Goal: Task Accomplishment & Management: Manage account settings

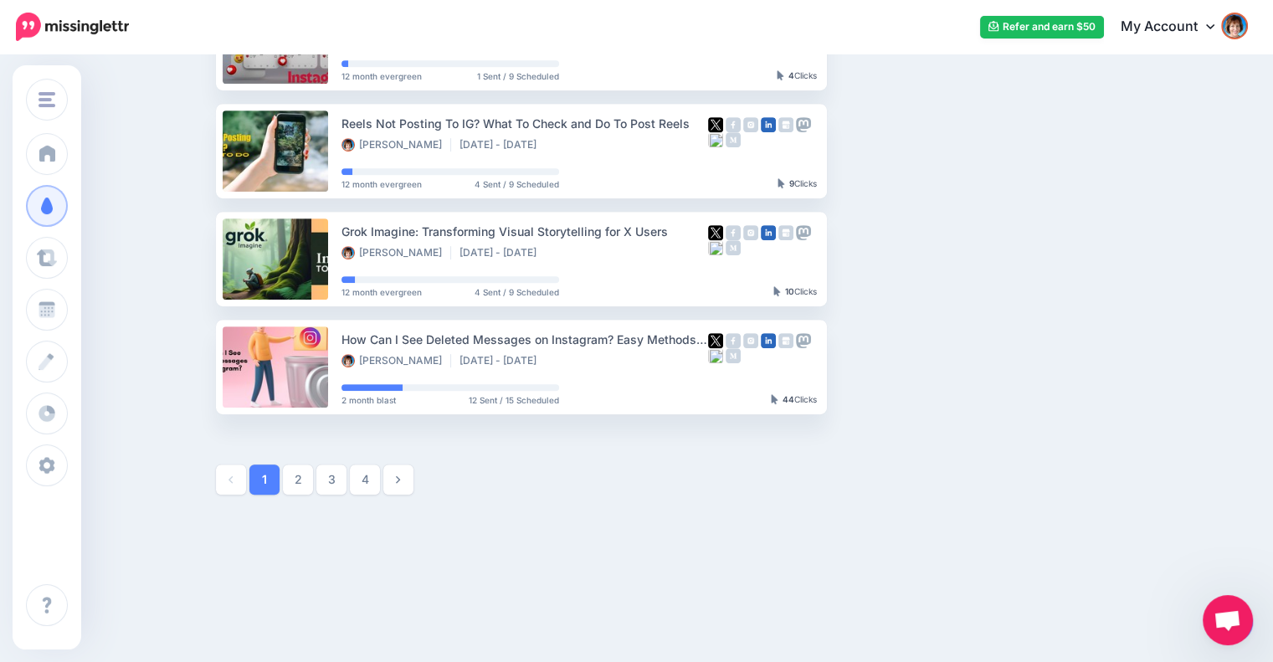
scroll to position [874, 0]
click at [367, 480] on link "4" at bounding box center [365, 479] width 30 height 30
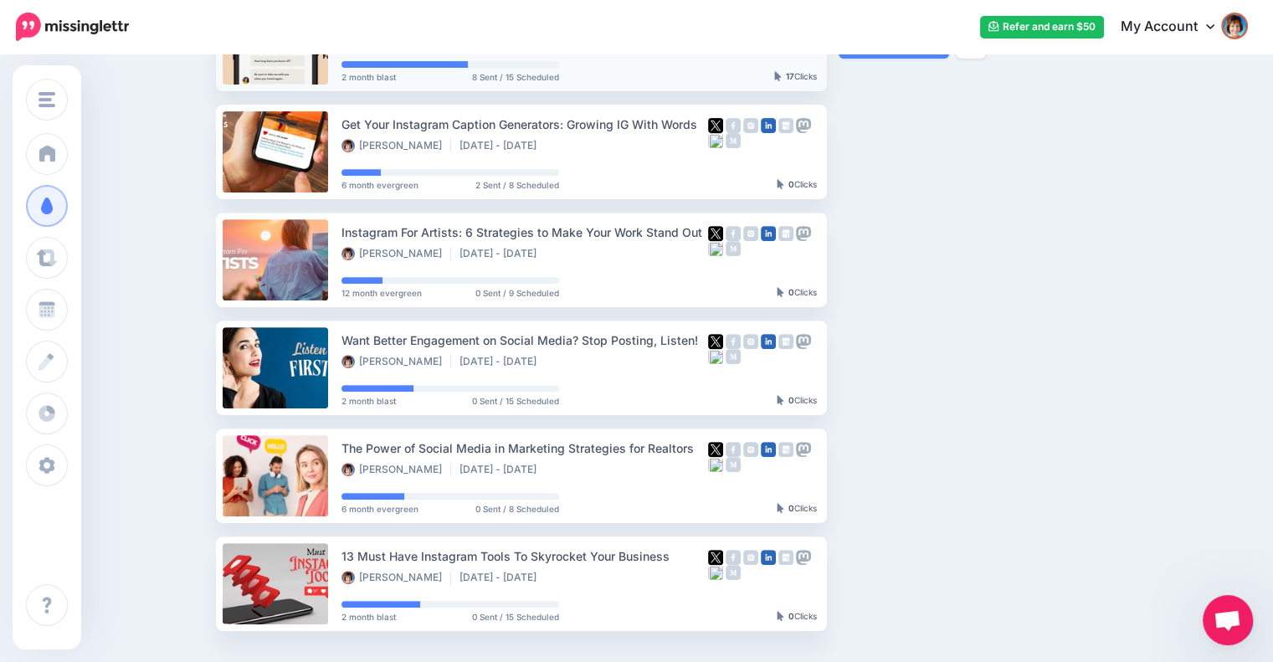
scroll to position [701, 0]
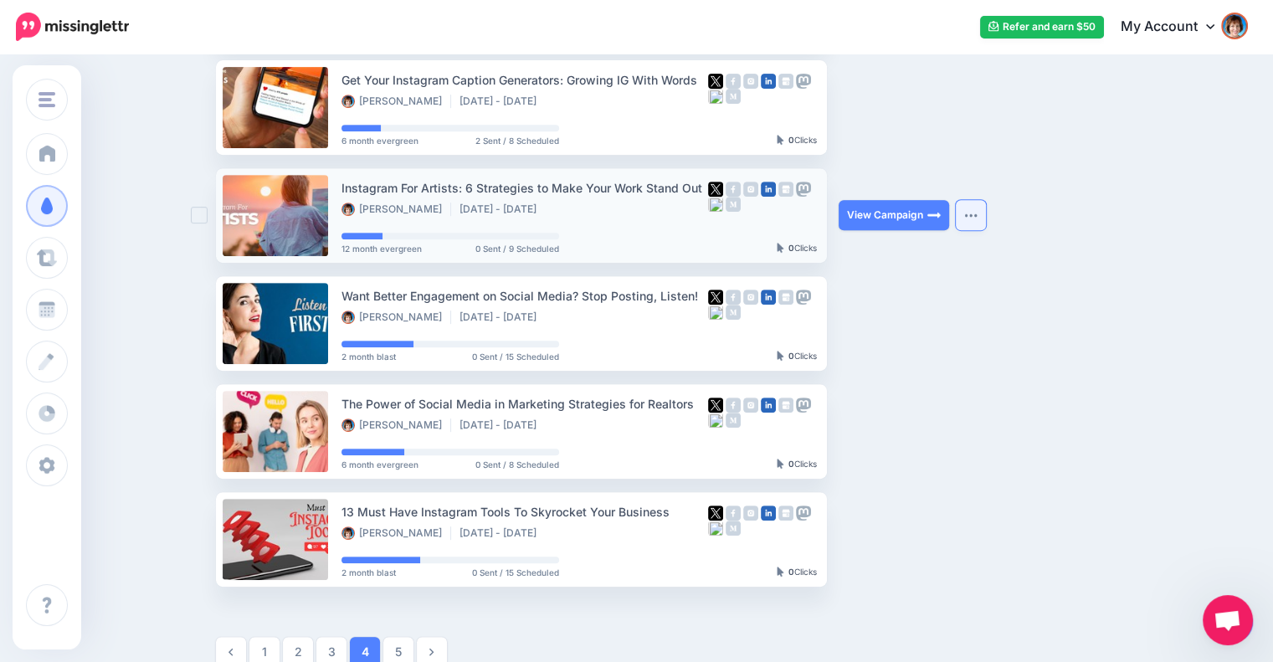
click at [971, 211] on button "button" at bounding box center [971, 215] width 30 height 30
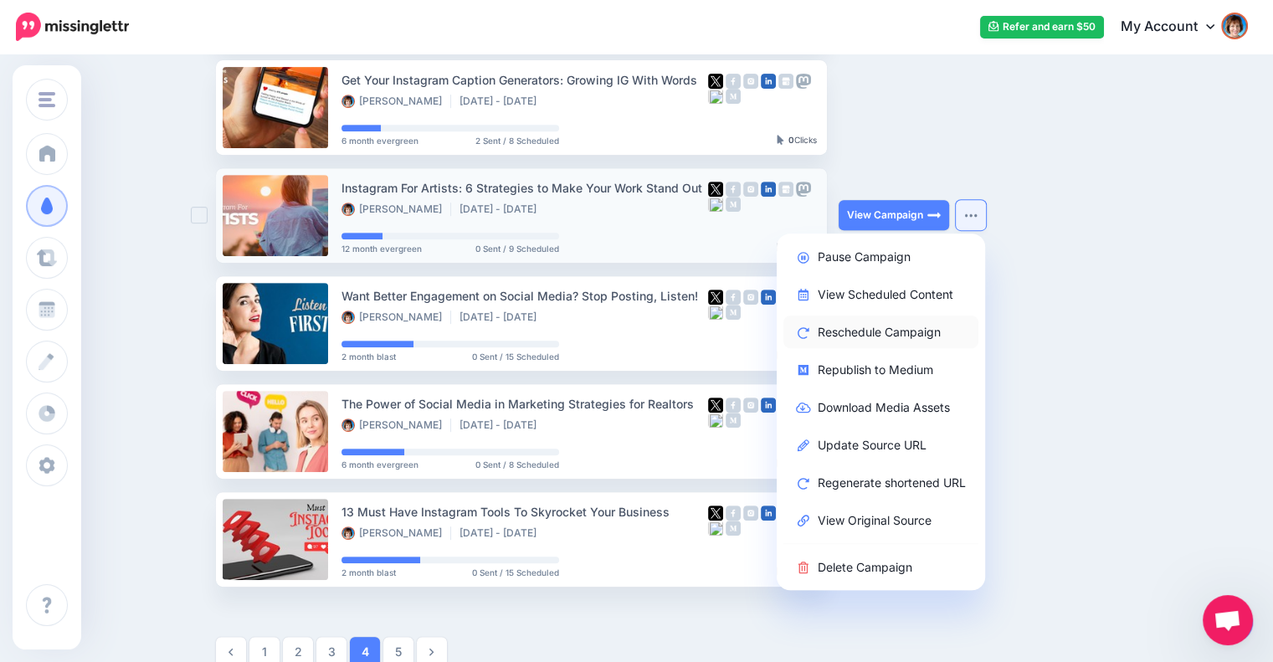
click at [895, 321] on link "Reschedule Campaign" at bounding box center [880, 332] width 195 height 33
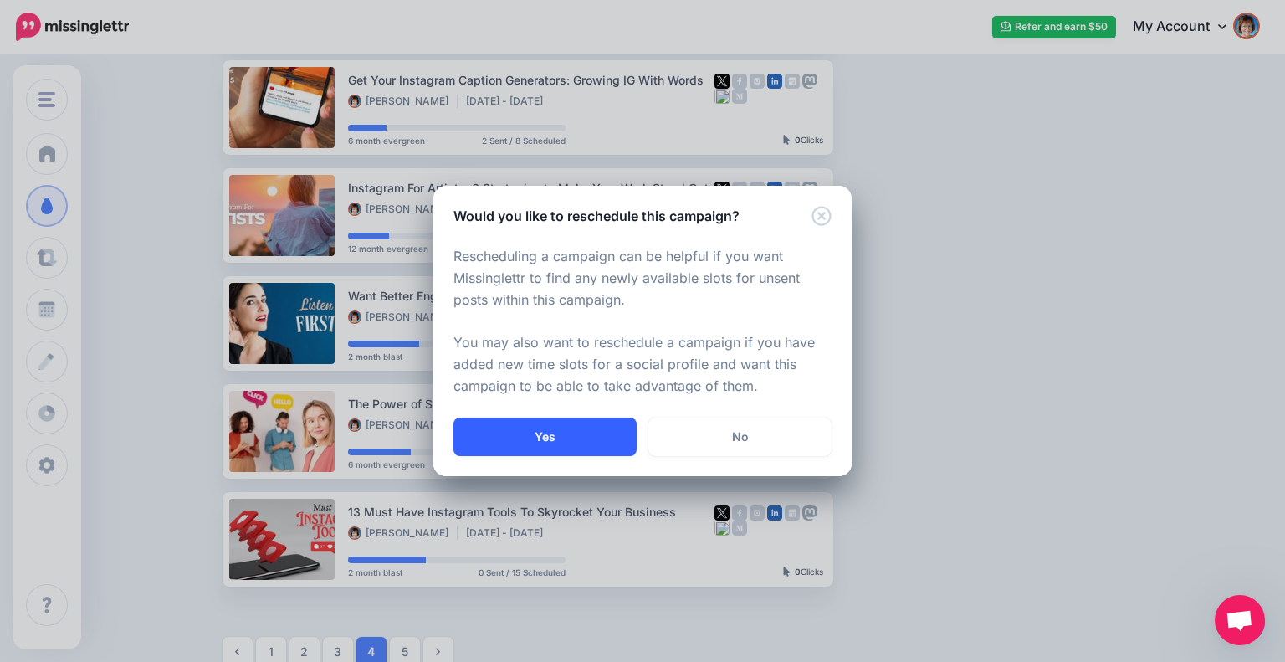
click at [545, 428] on button "Yes" at bounding box center [545, 437] width 183 height 38
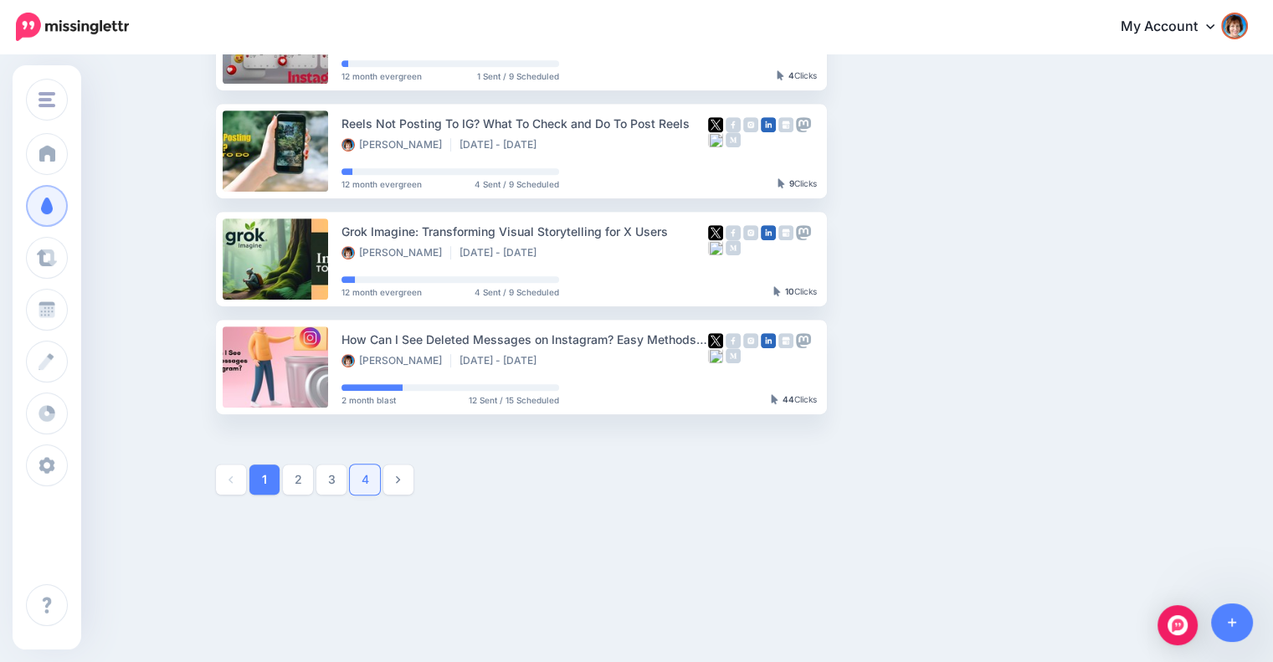
click at [379, 475] on link "4" at bounding box center [365, 479] width 30 height 30
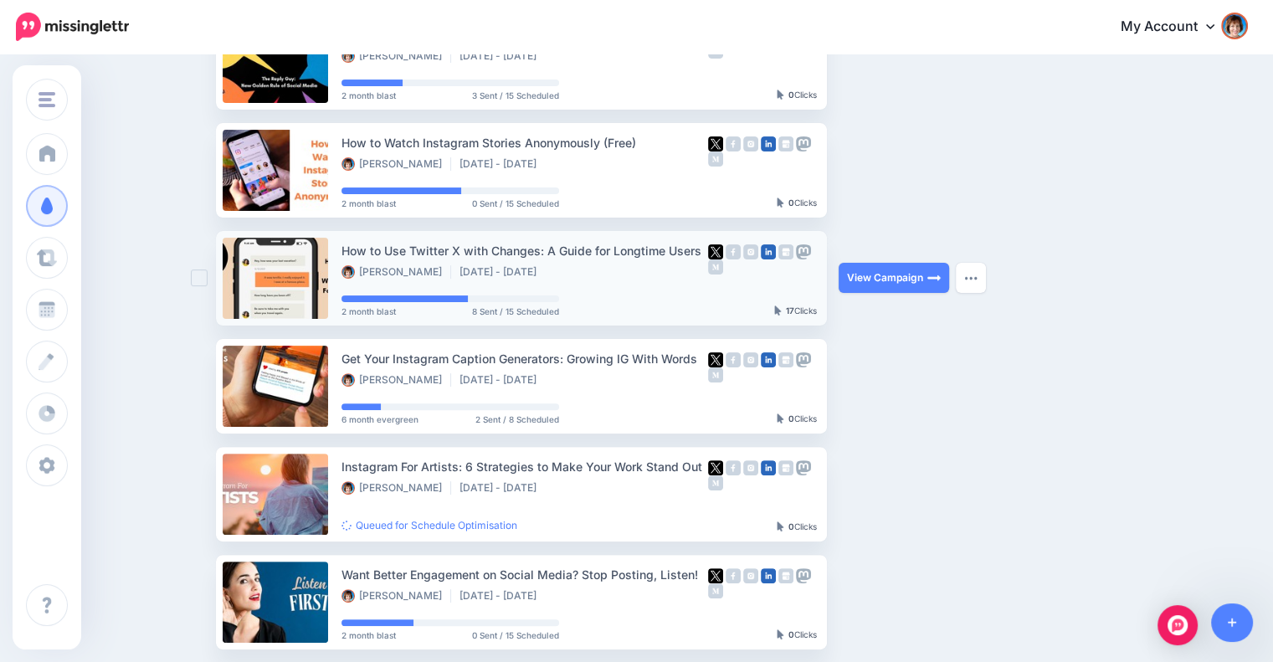
scroll to position [874, 0]
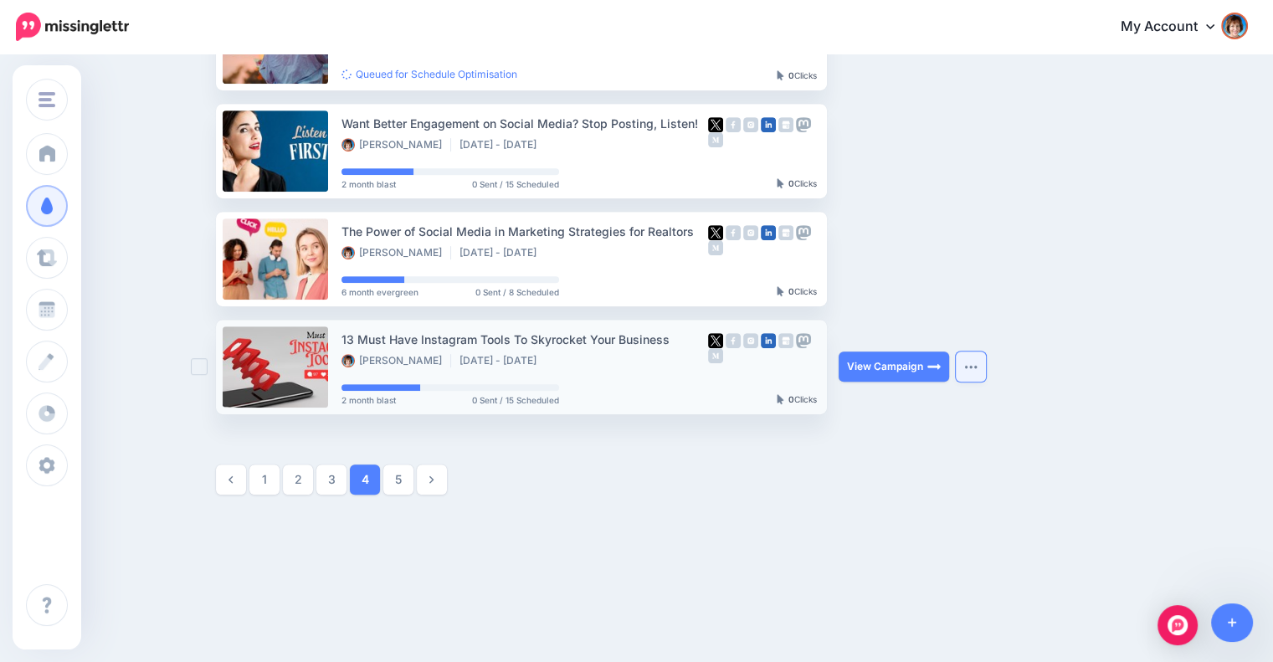
click at [978, 361] on button "button" at bounding box center [971, 367] width 30 height 30
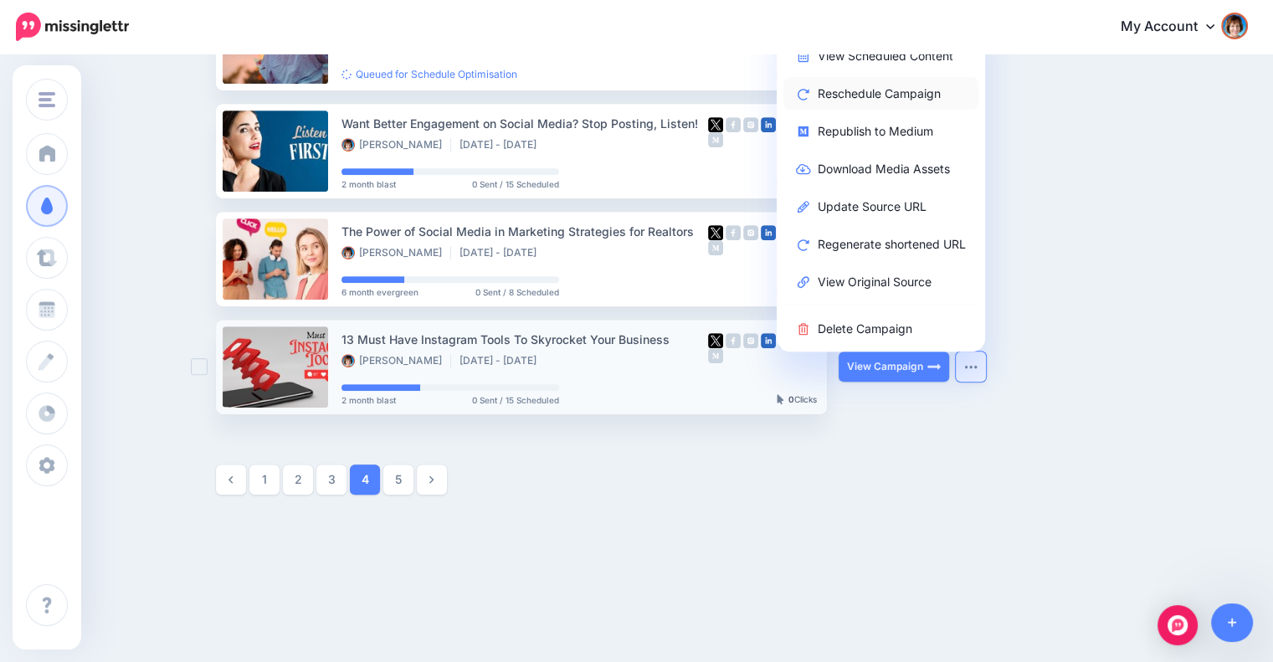
click at [873, 94] on link "Reschedule Campaign" at bounding box center [880, 93] width 195 height 33
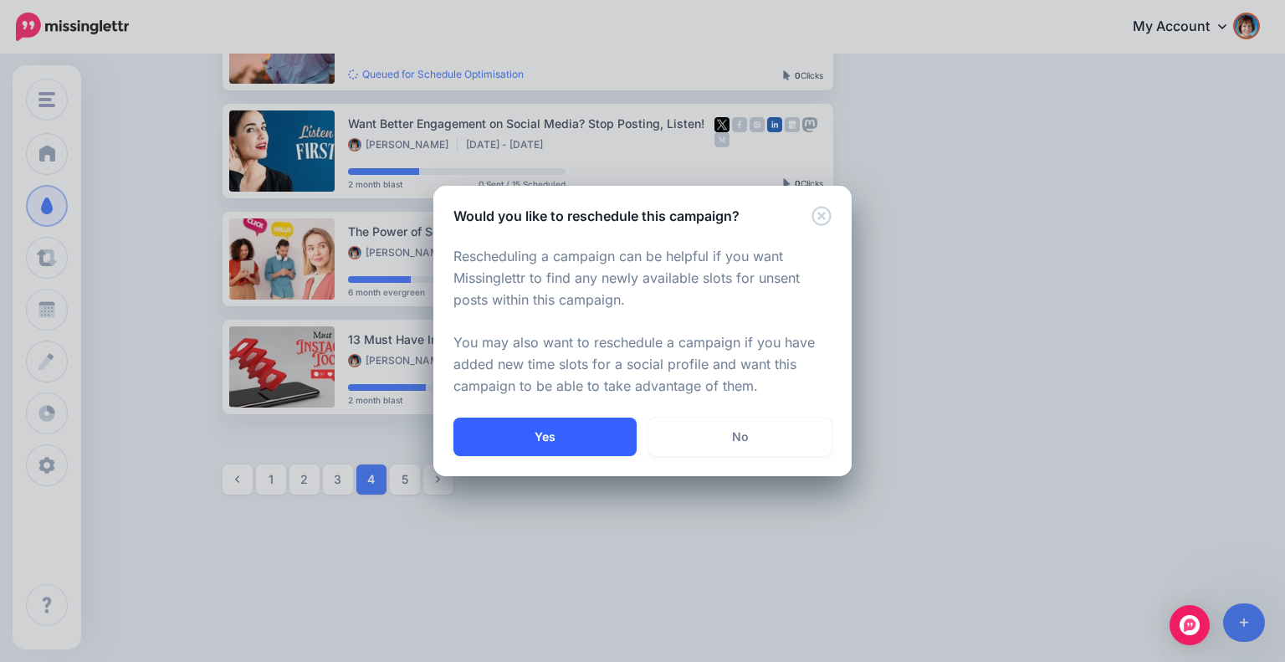
click at [576, 428] on button "Yes" at bounding box center [545, 437] width 183 height 38
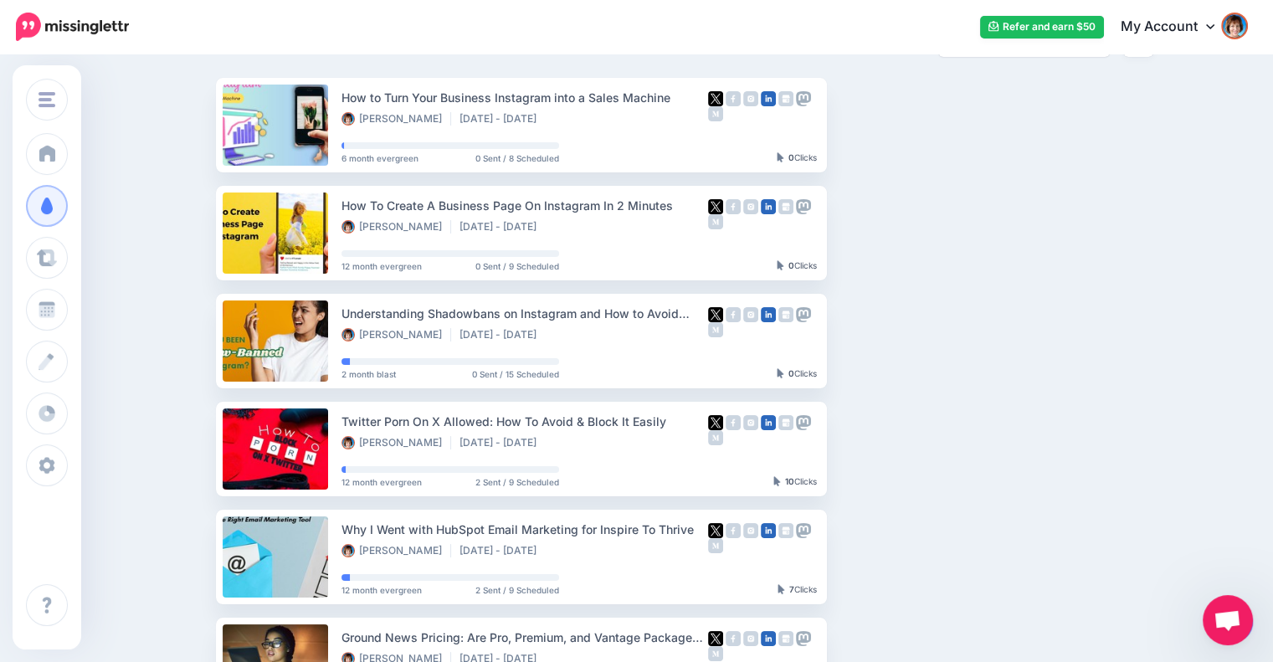
scroll to position [874, 0]
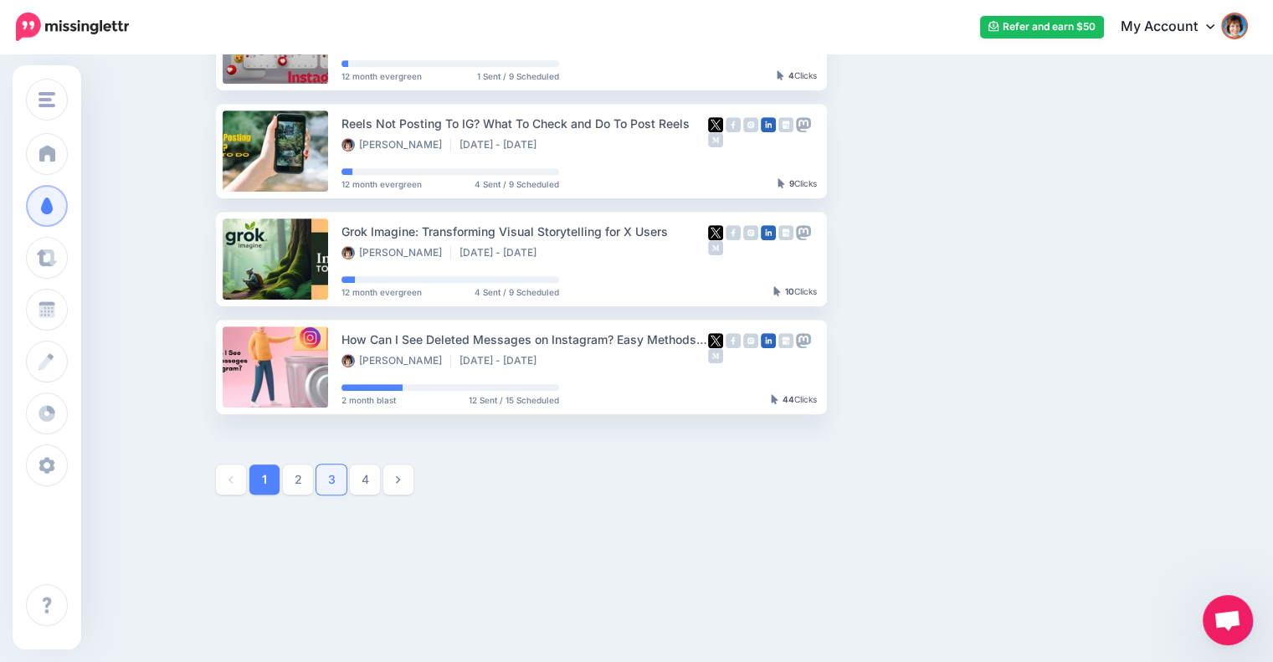
click at [343, 478] on link "3" at bounding box center [331, 479] width 30 height 30
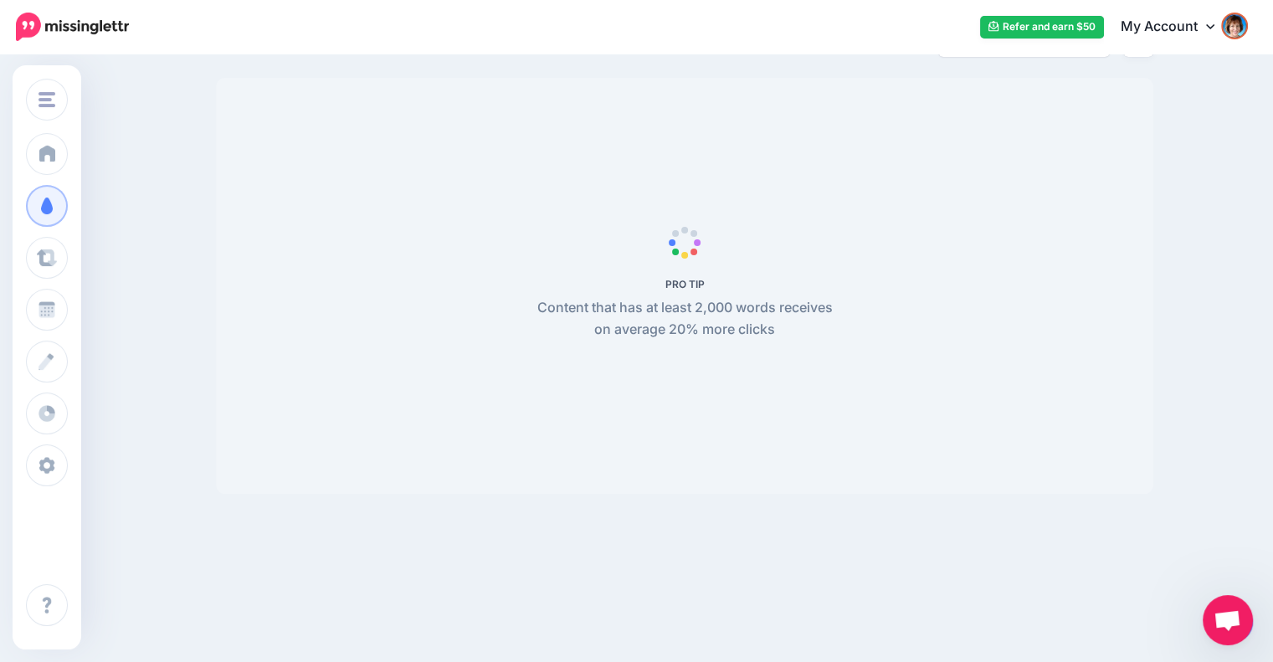
scroll to position [144, 0]
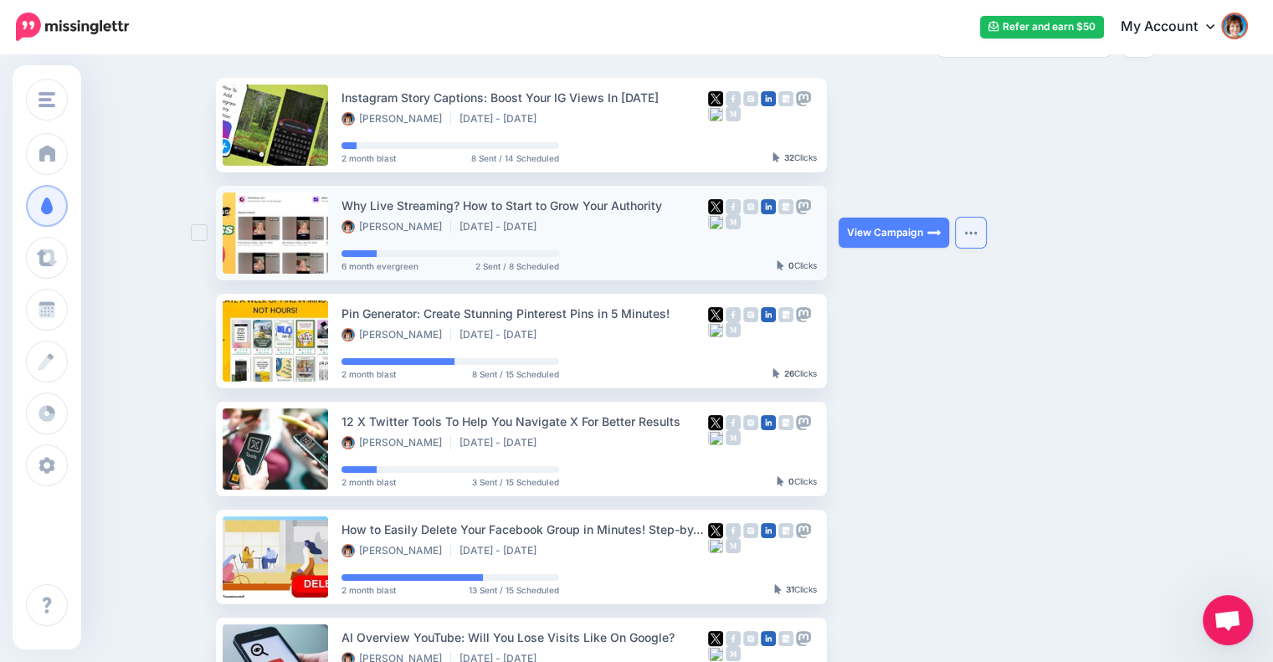
click at [968, 233] on button "button" at bounding box center [971, 233] width 30 height 30
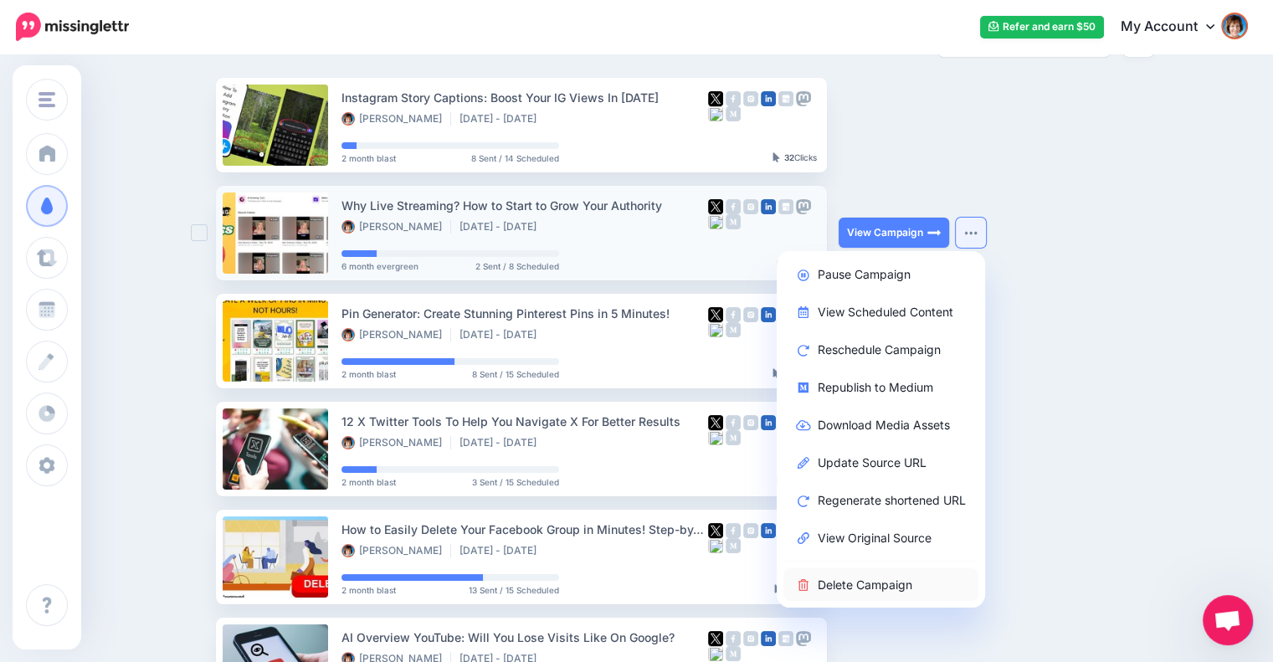
click at [857, 578] on link "Delete Campaign" at bounding box center [880, 584] width 195 height 33
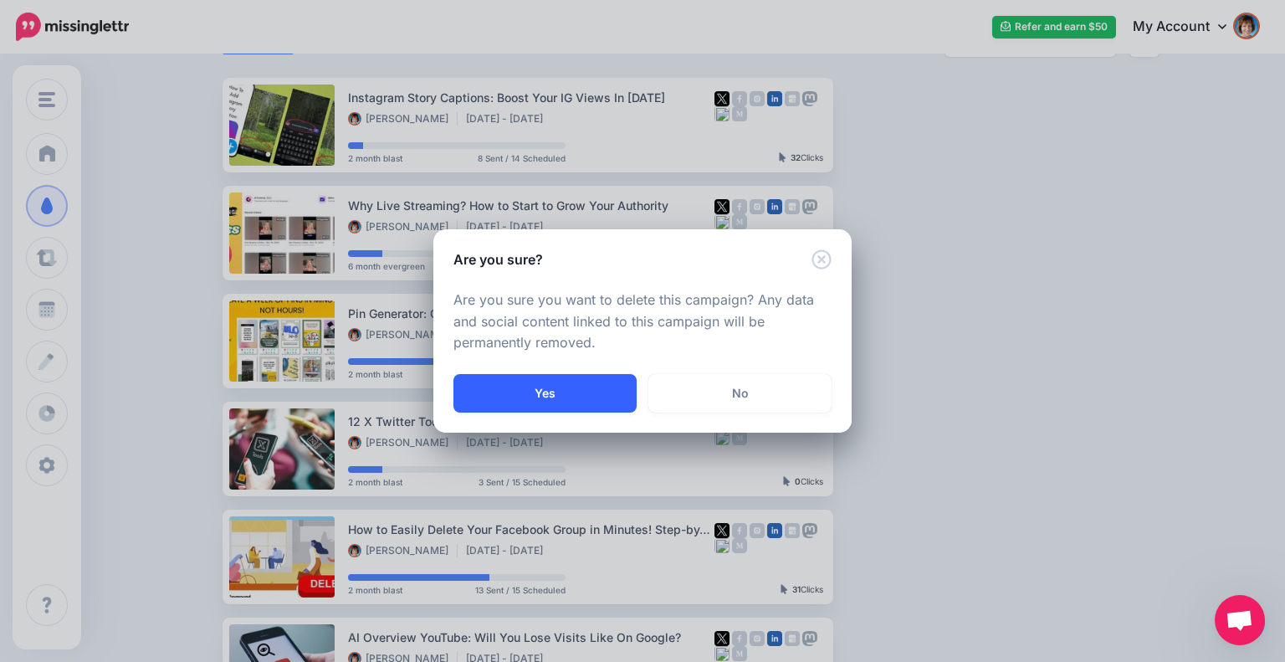
click at [613, 387] on button "Yes" at bounding box center [545, 393] width 183 height 38
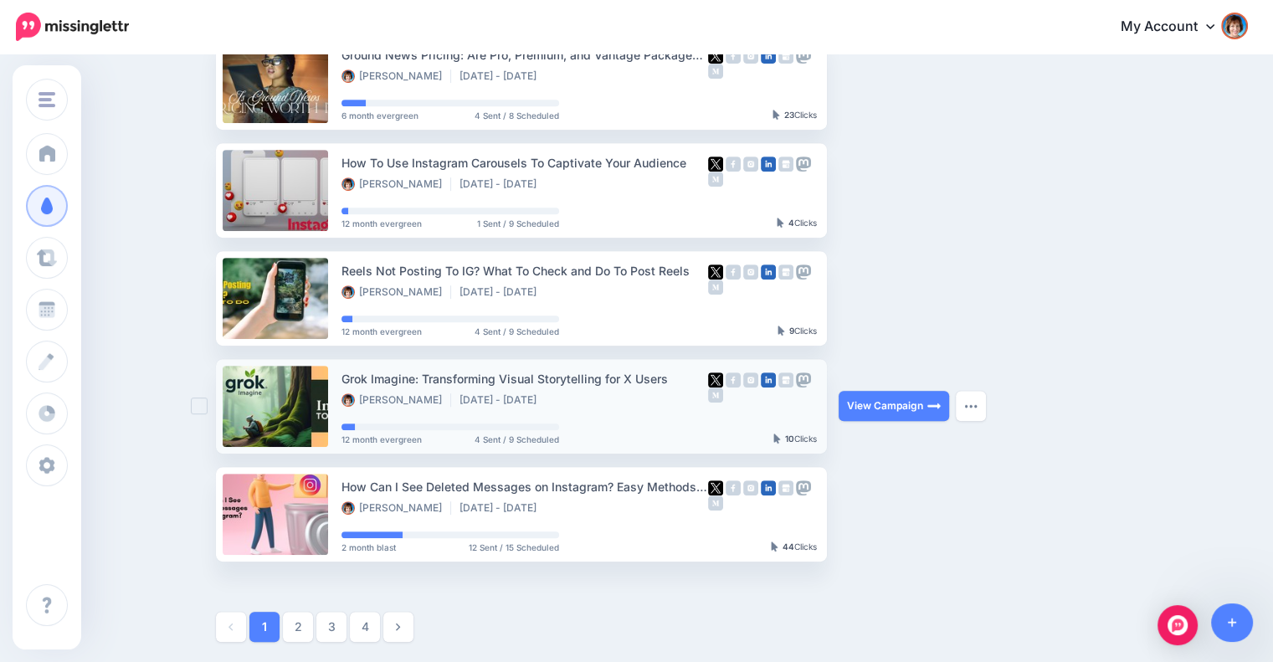
scroll to position [874, 0]
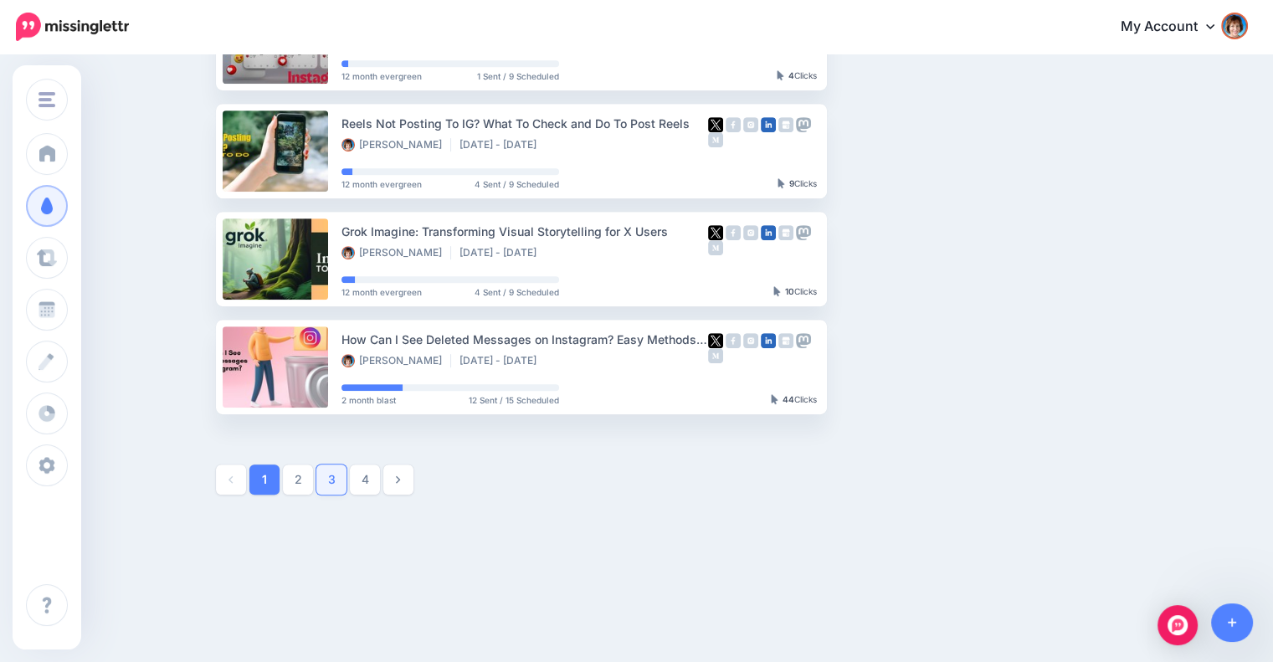
click at [341, 473] on link "3" at bounding box center [331, 479] width 30 height 30
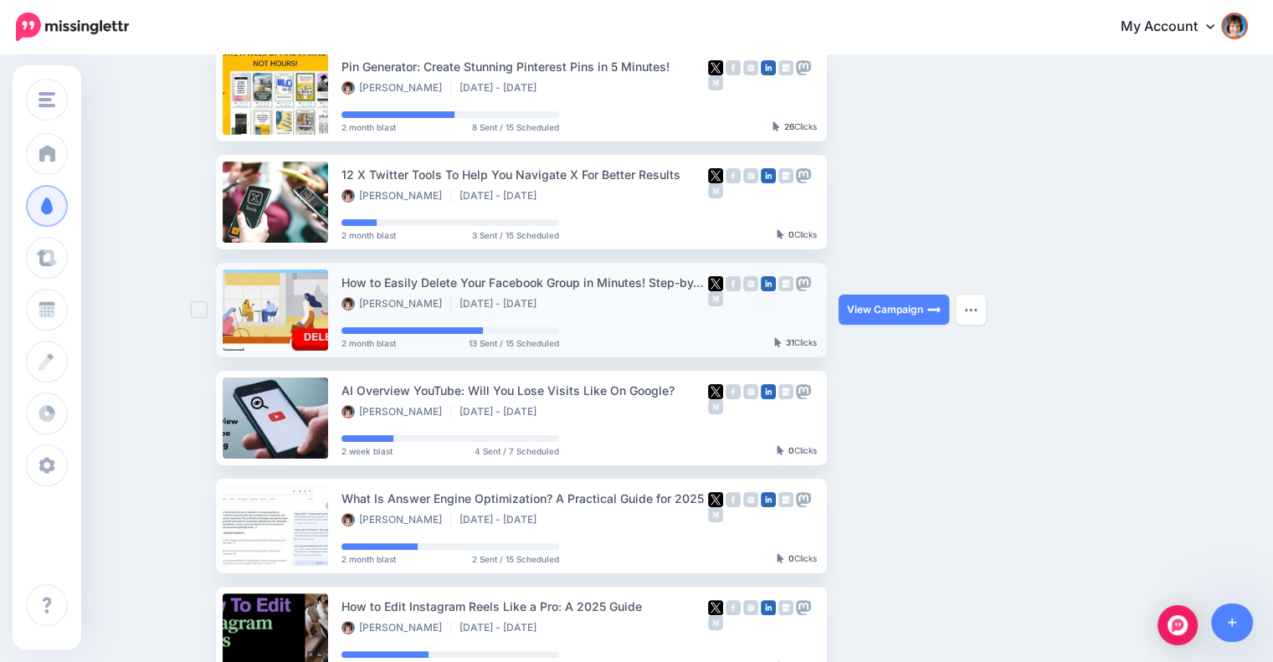
scroll to position [144, 0]
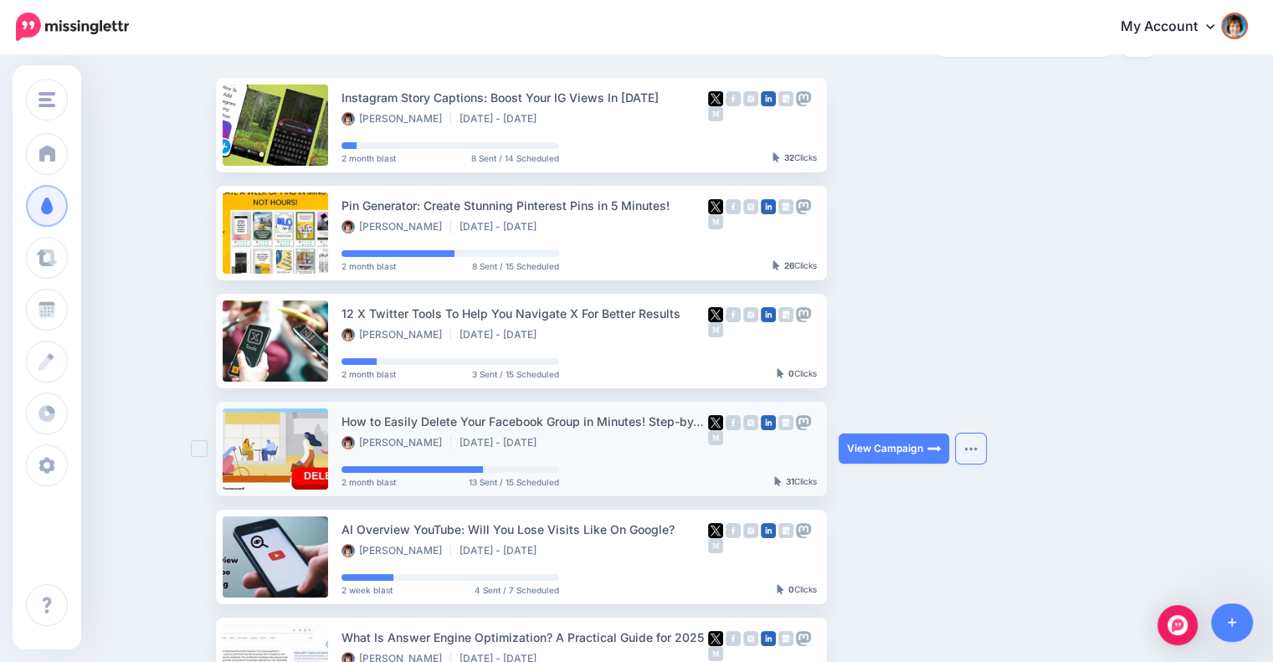
click at [974, 447] on img "button" at bounding box center [970, 448] width 13 height 5
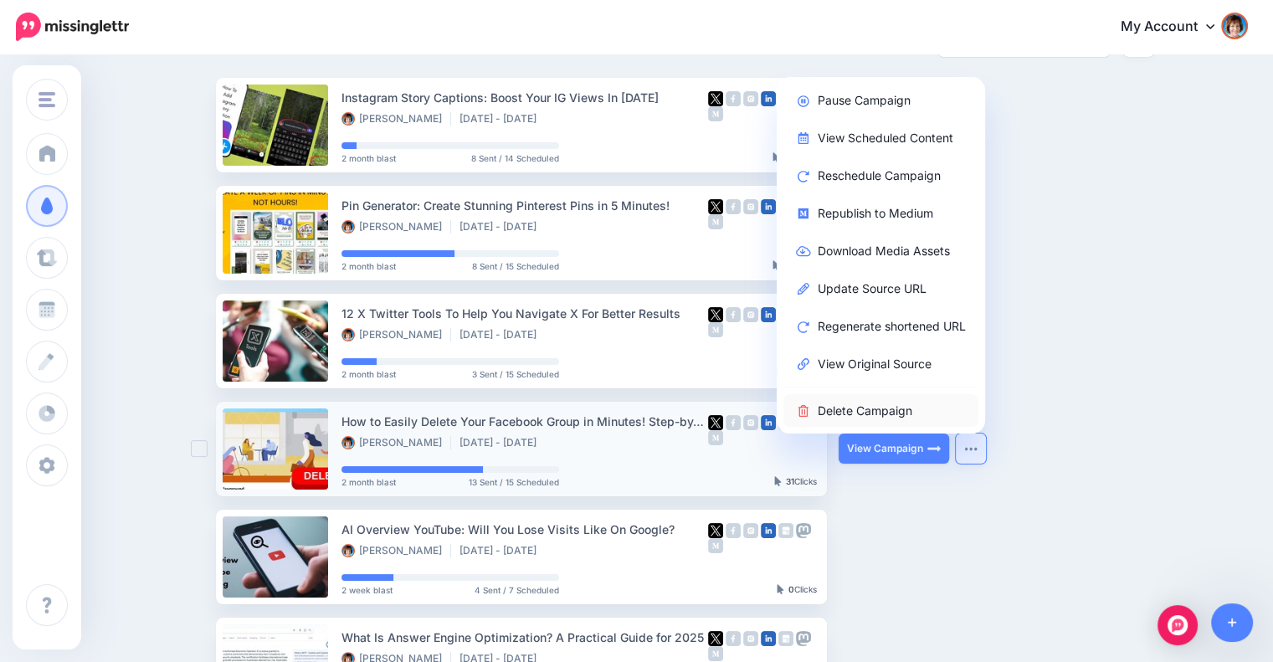
click at [911, 413] on link "Delete Campaign" at bounding box center [880, 410] width 195 height 33
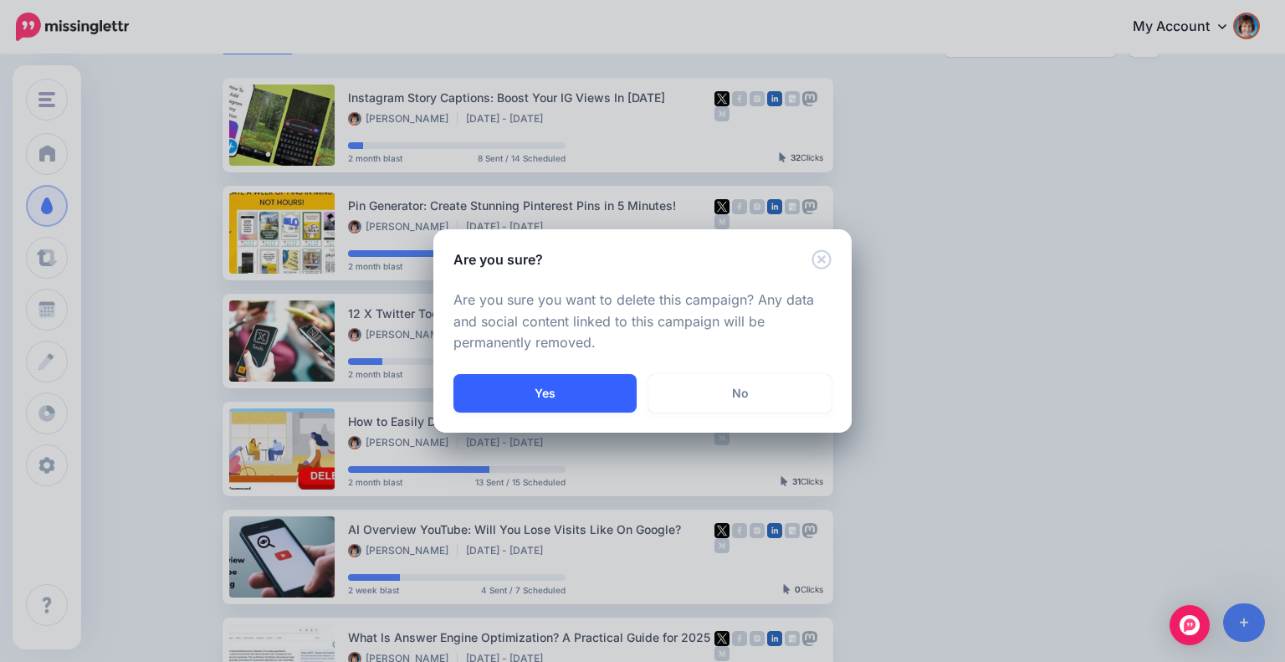
click at [590, 380] on button "Yes" at bounding box center [545, 393] width 183 height 38
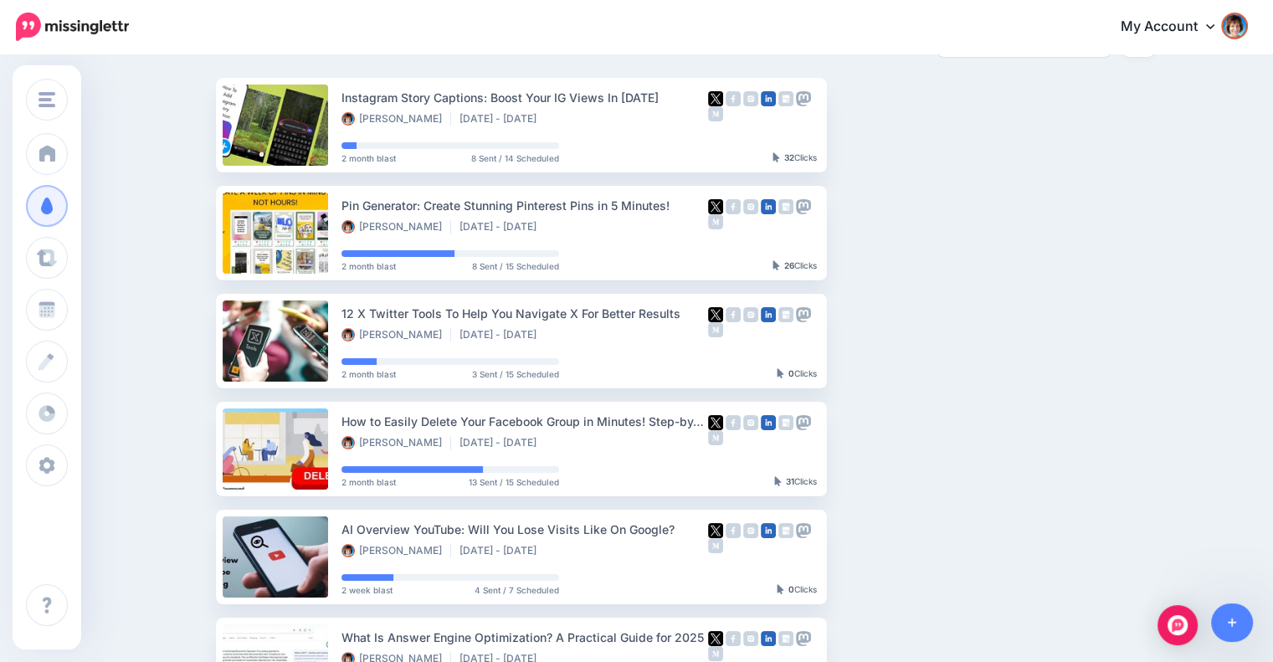
scroll to position [4, 0]
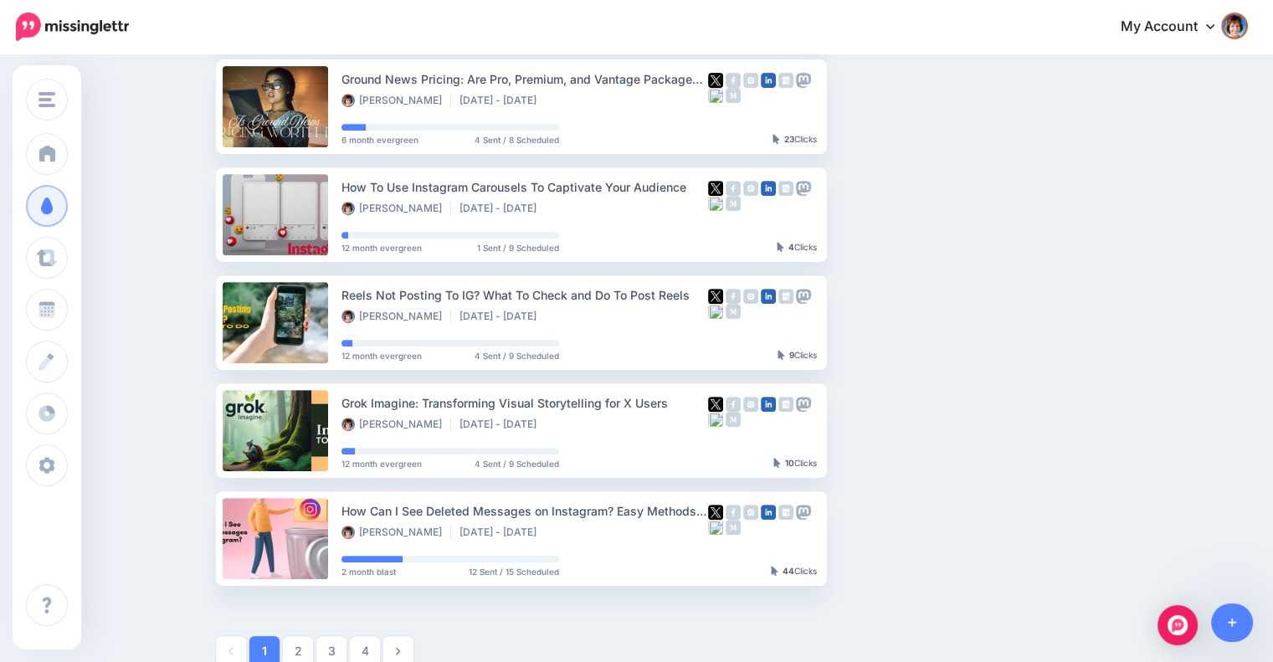
scroll to position [874, 0]
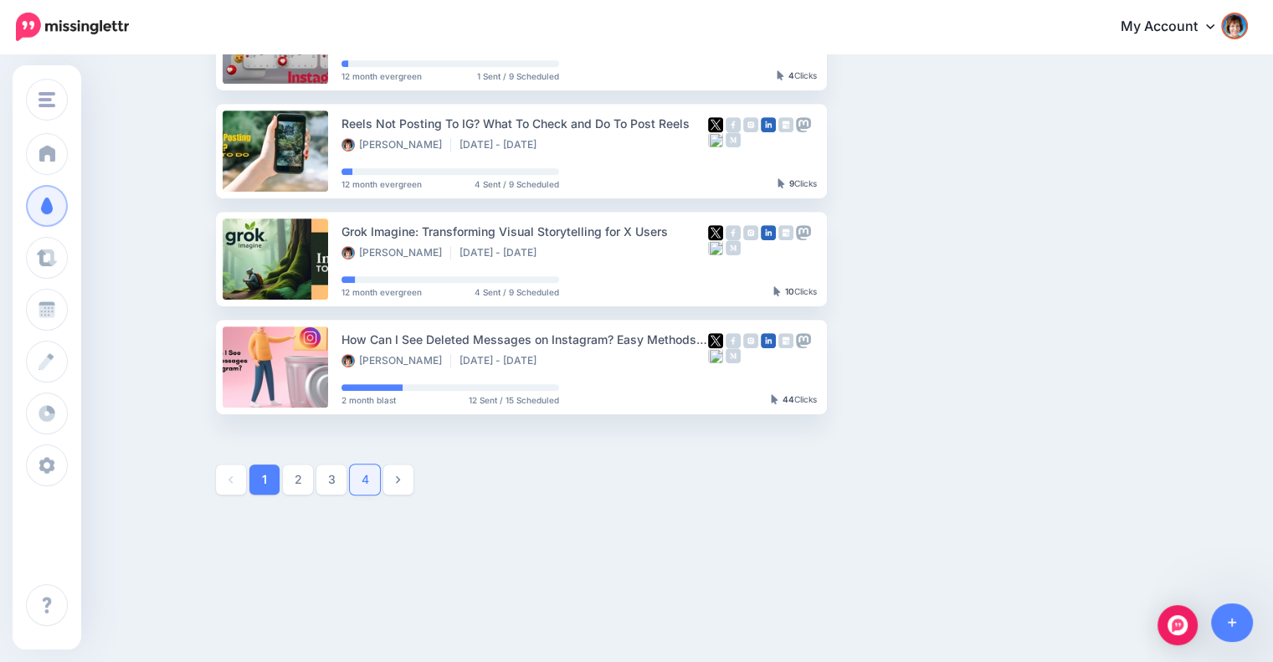
click at [378, 476] on link "4" at bounding box center [365, 479] width 30 height 30
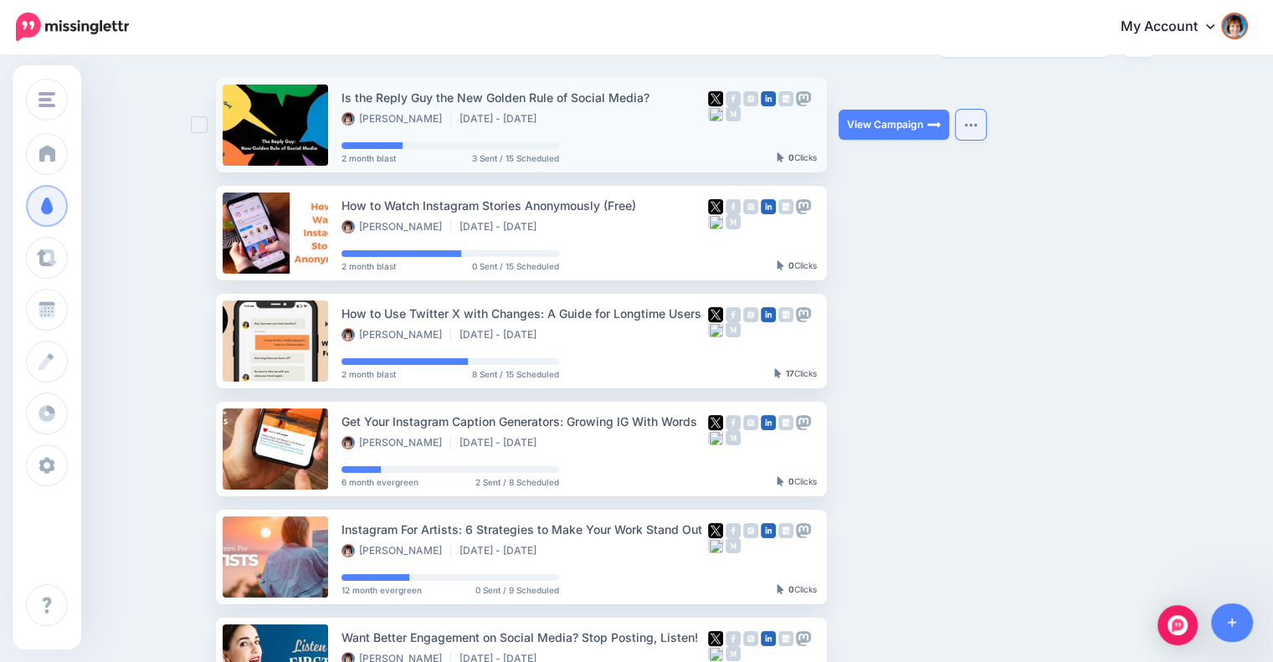
click at [978, 121] on button "button" at bounding box center [971, 125] width 30 height 30
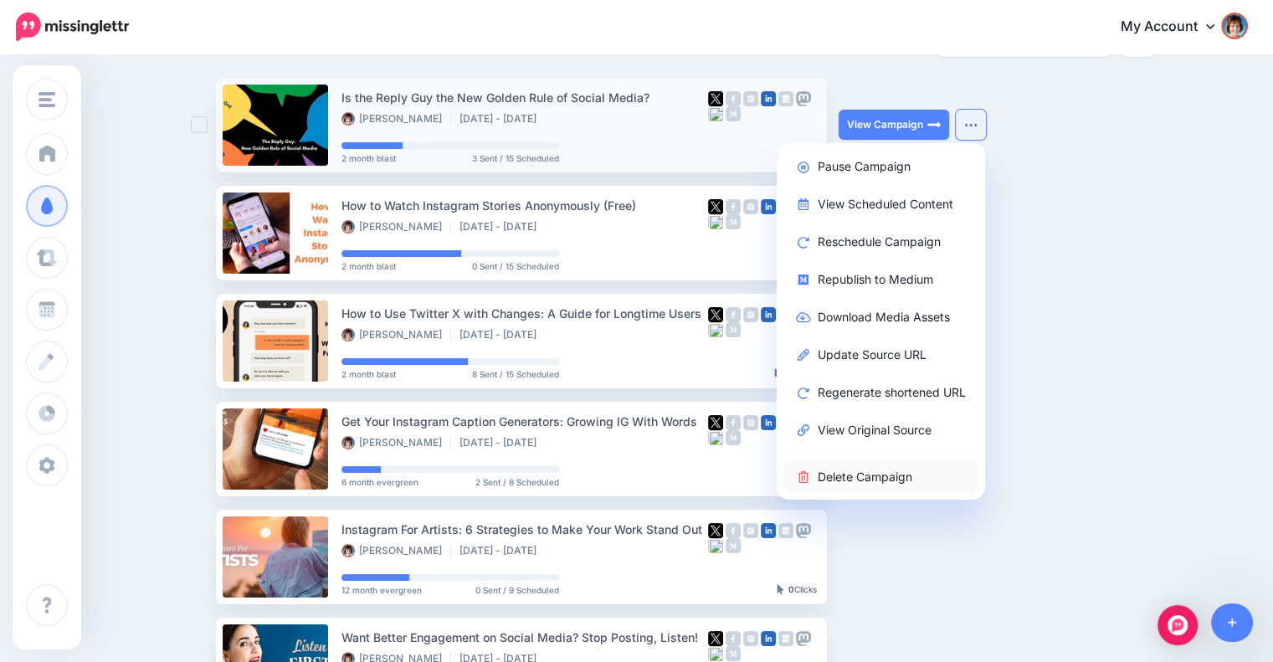
click at [849, 470] on link "Delete Campaign" at bounding box center [880, 476] width 195 height 33
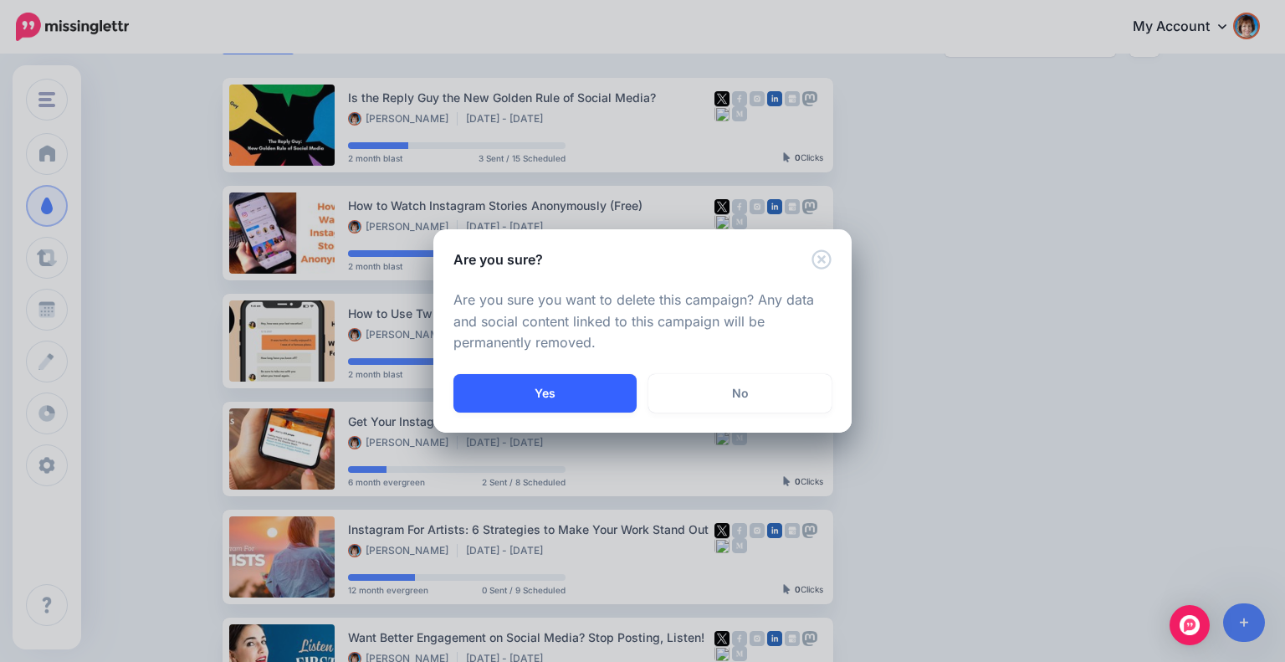
click at [541, 389] on button "Yes" at bounding box center [545, 393] width 183 height 38
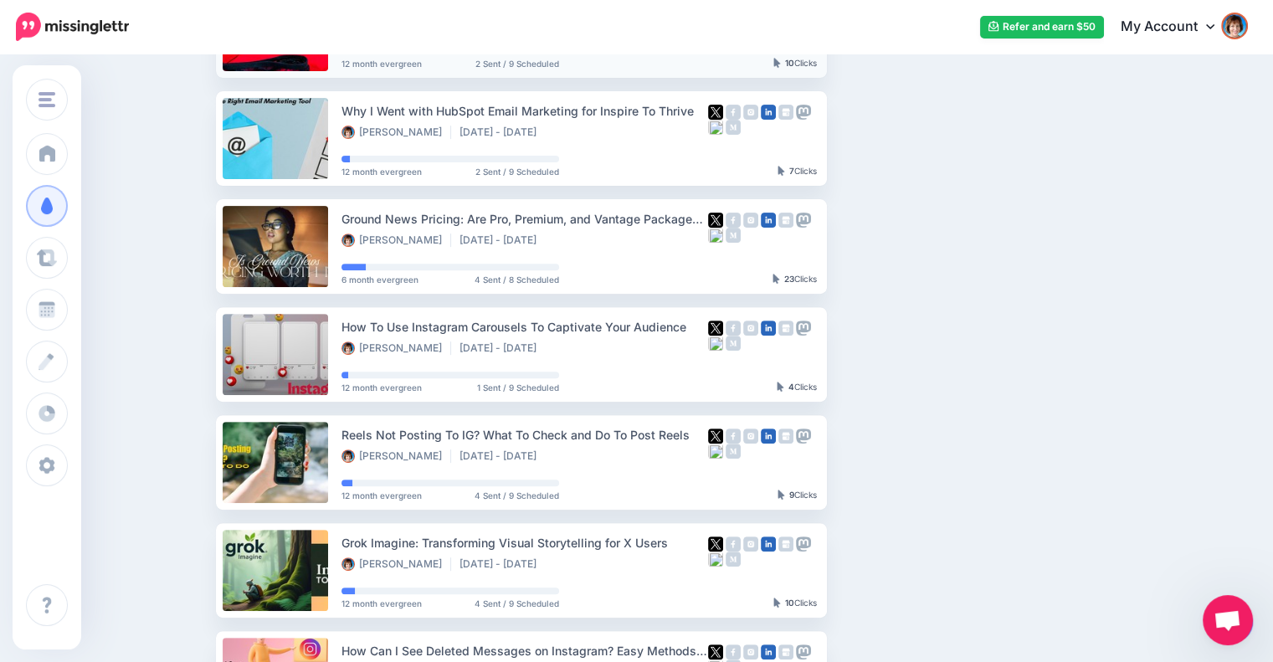
scroll to position [874, 0]
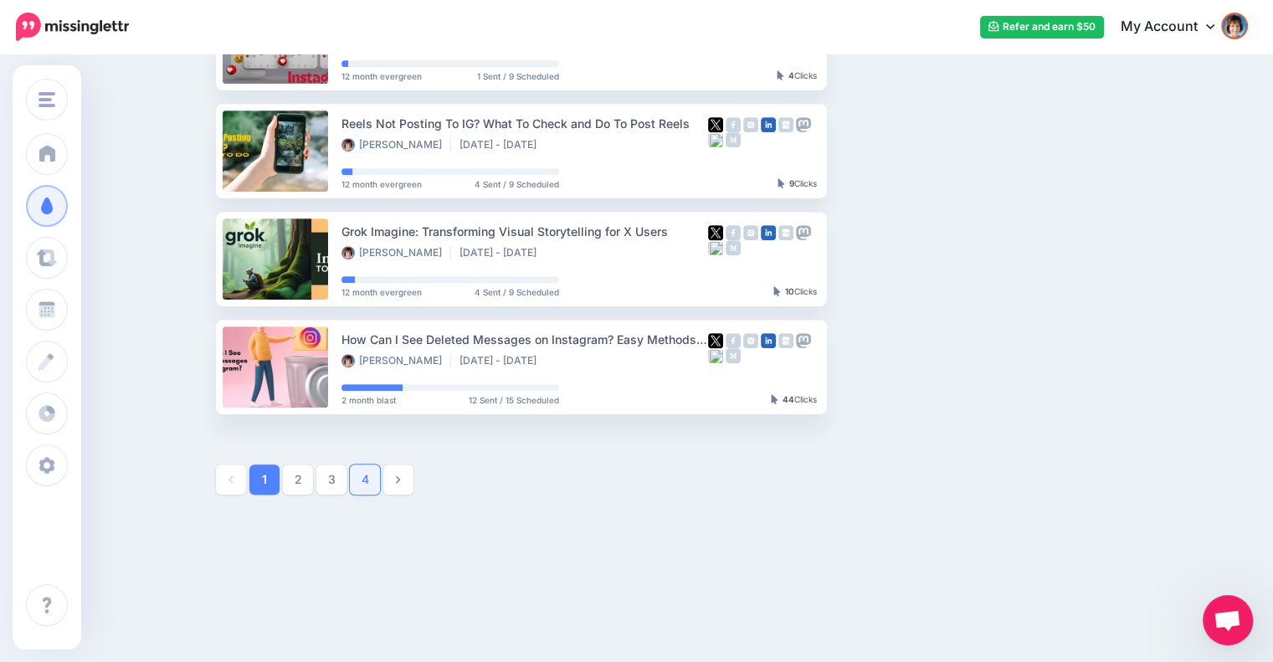
click at [378, 475] on link "4" at bounding box center [365, 479] width 30 height 30
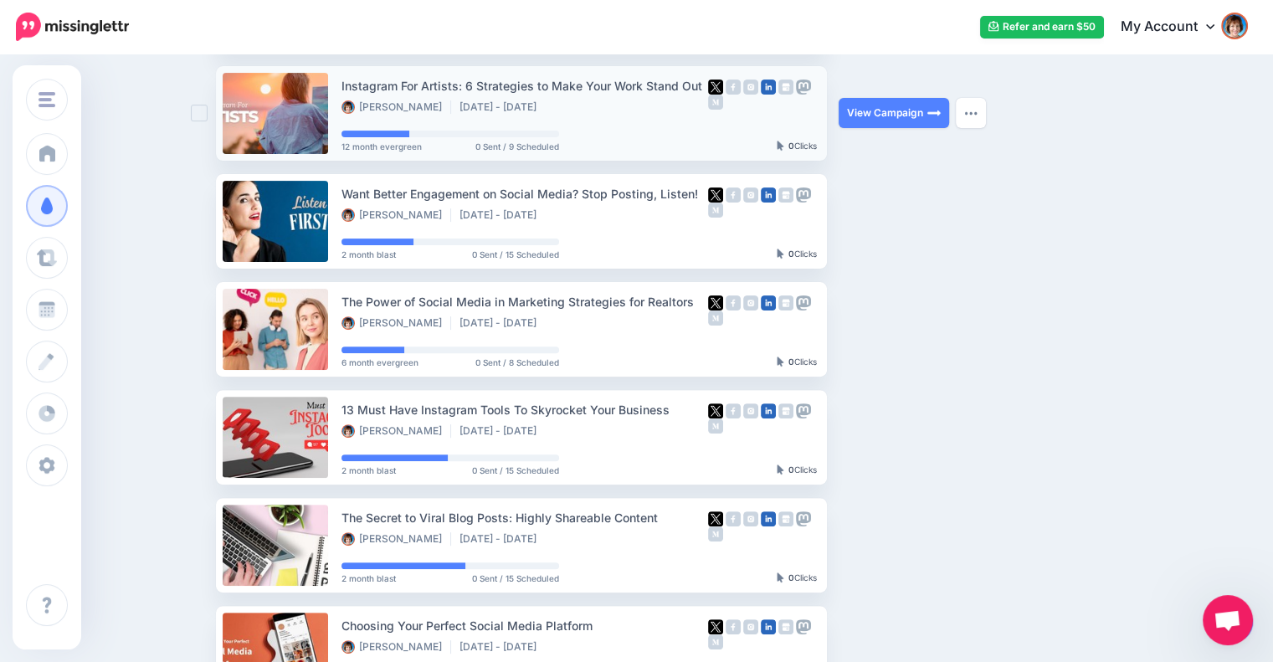
scroll to position [480, 0]
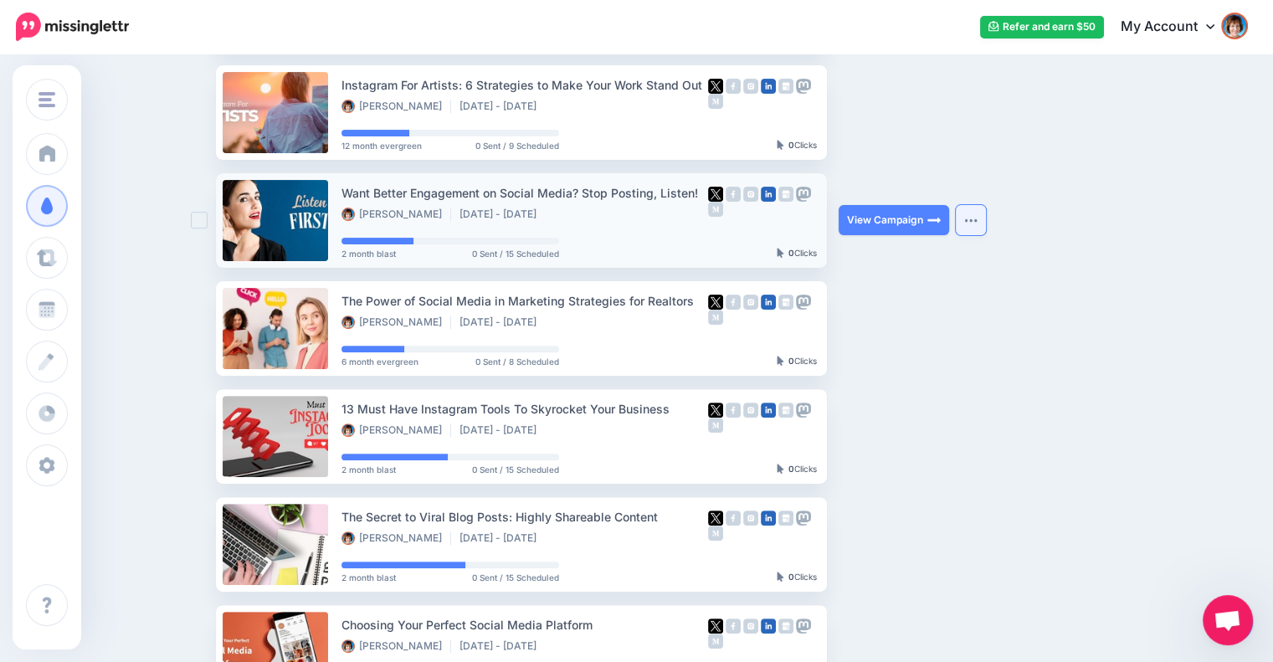
click at [978, 218] on img "button" at bounding box center [970, 220] width 13 height 5
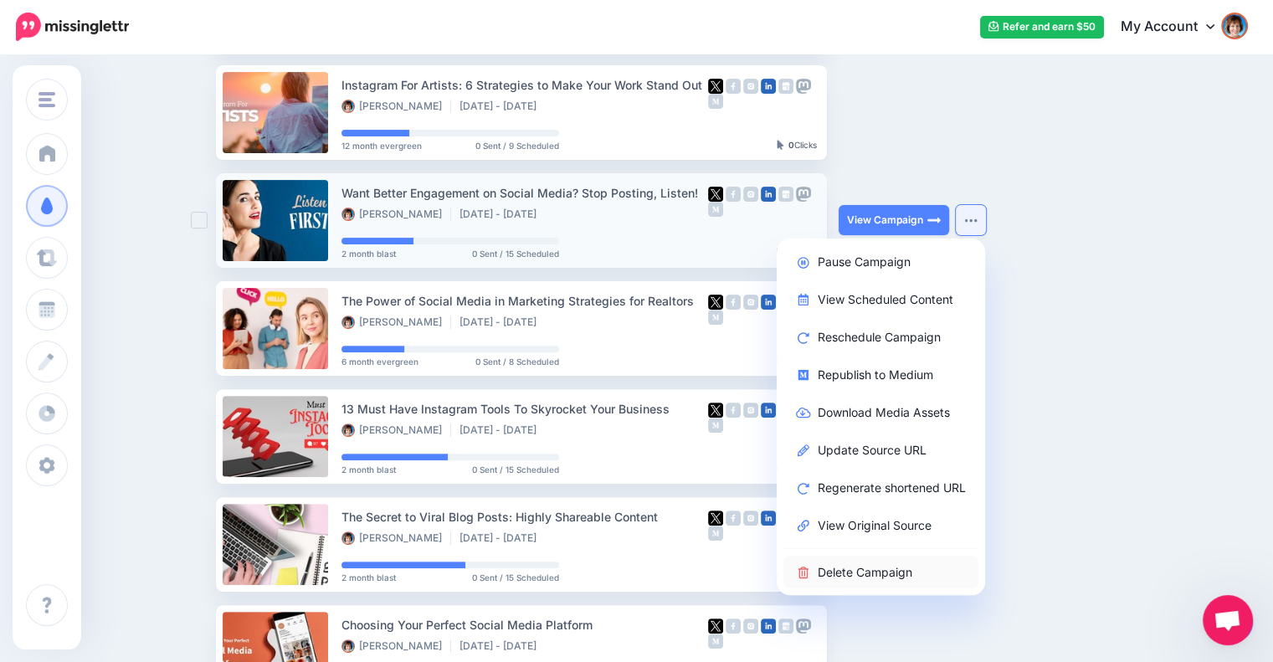
click at [865, 576] on link "Delete Campaign" at bounding box center [880, 572] width 195 height 33
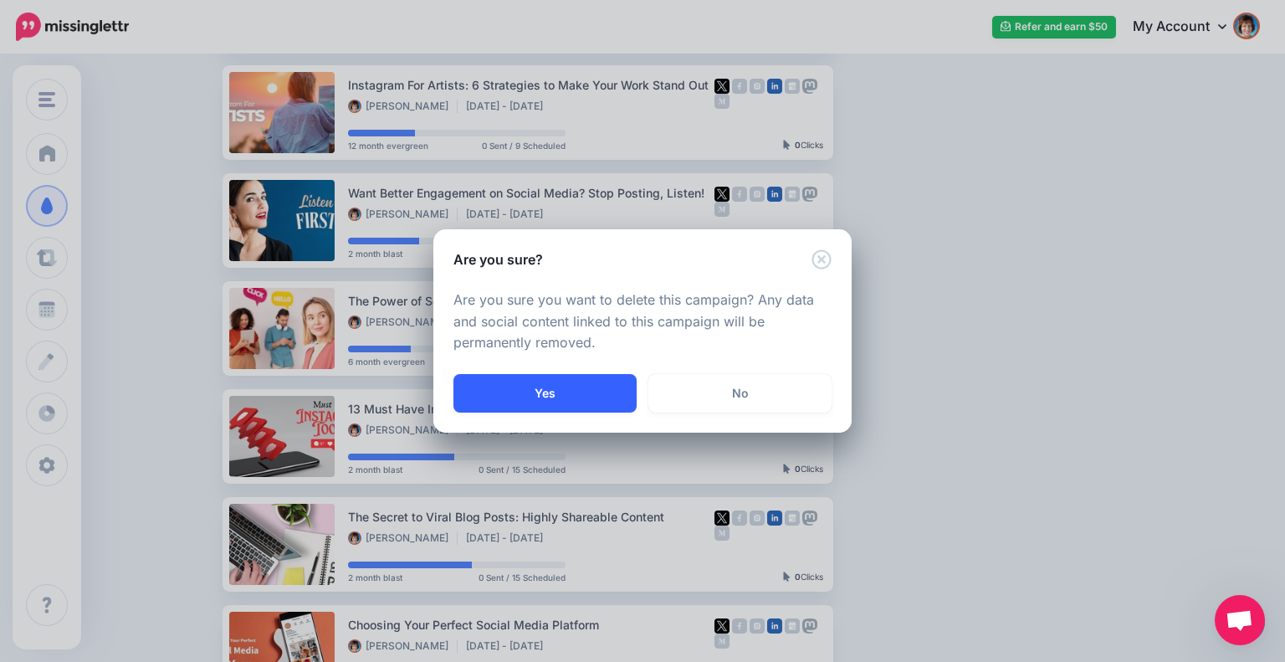
click at [613, 395] on button "Yes" at bounding box center [545, 393] width 183 height 38
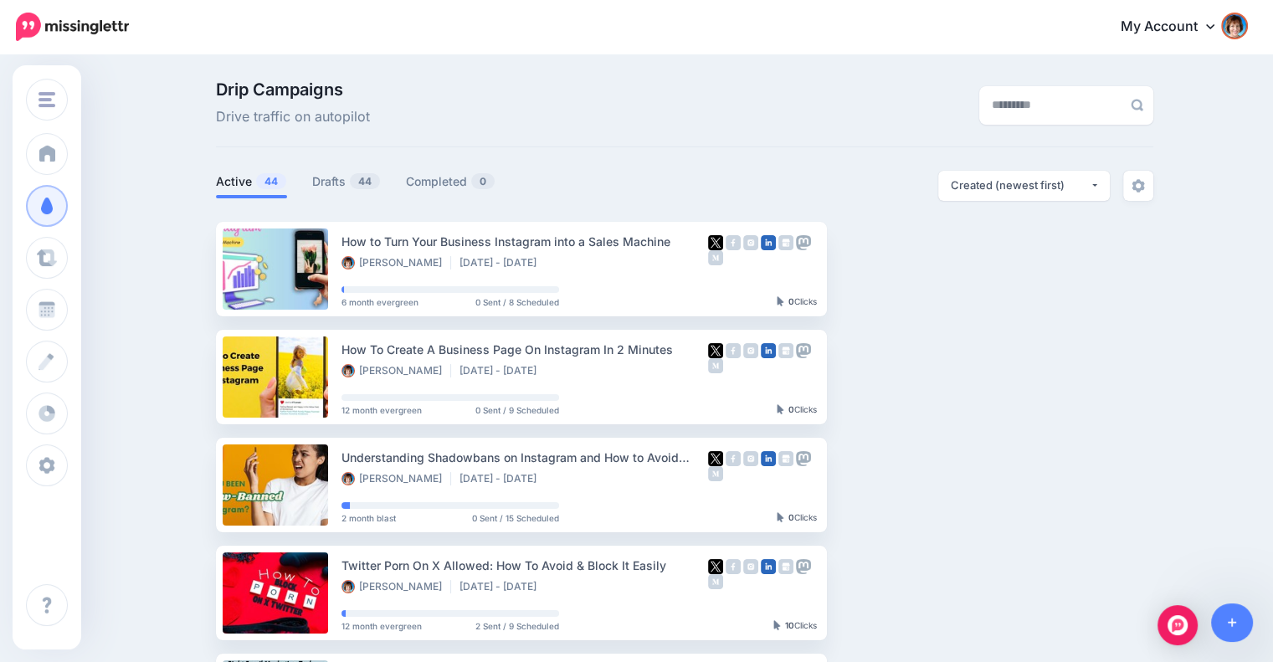
scroll to position [874, 0]
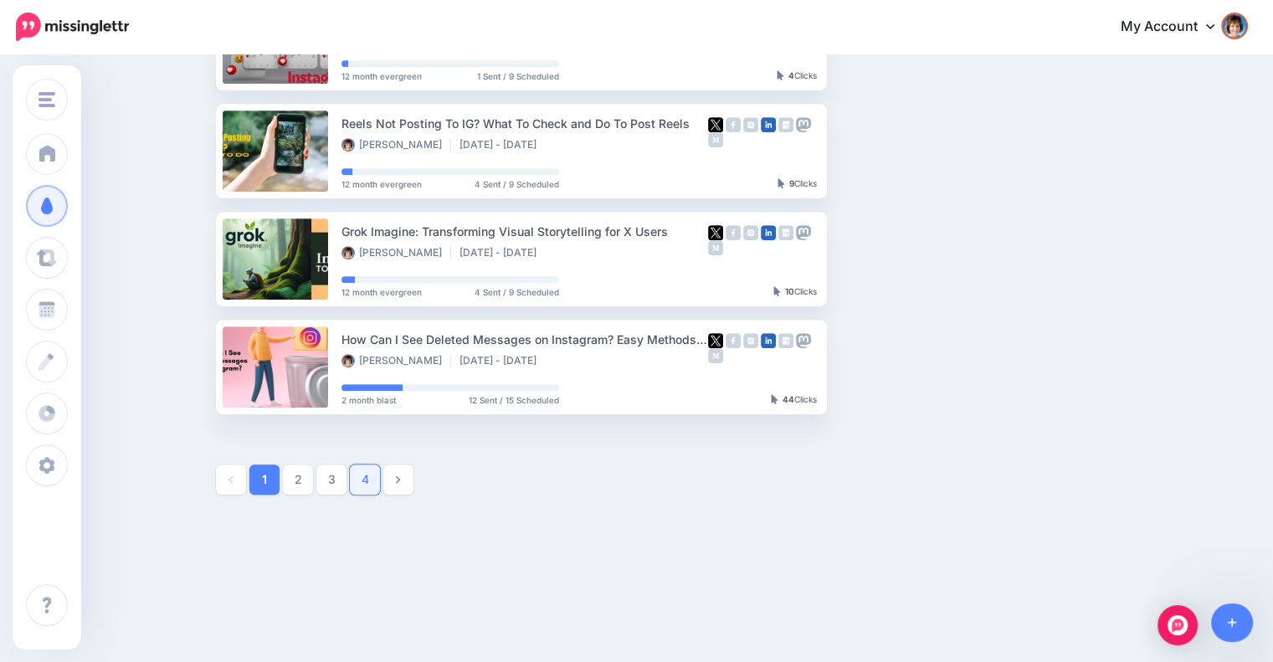
click at [380, 483] on link "4" at bounding box center [365, 479] width 30 height 30
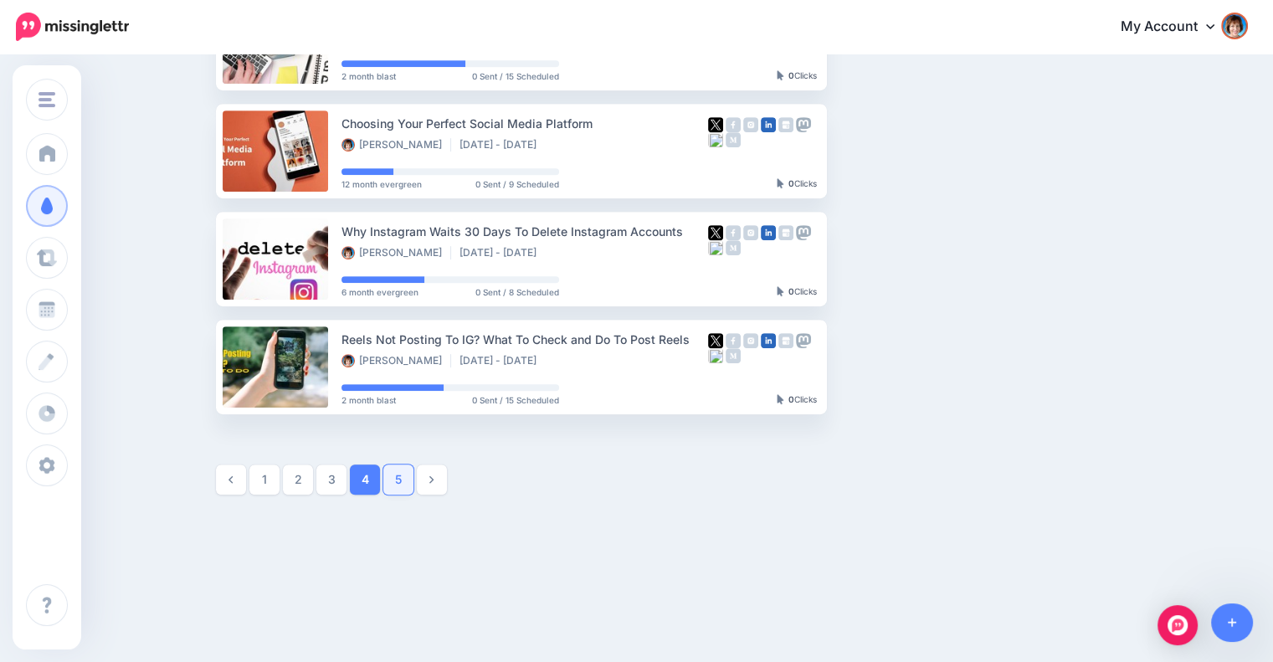
click at [410, 478] on link "5" at bounding box center [398, 479] width 30 height 30
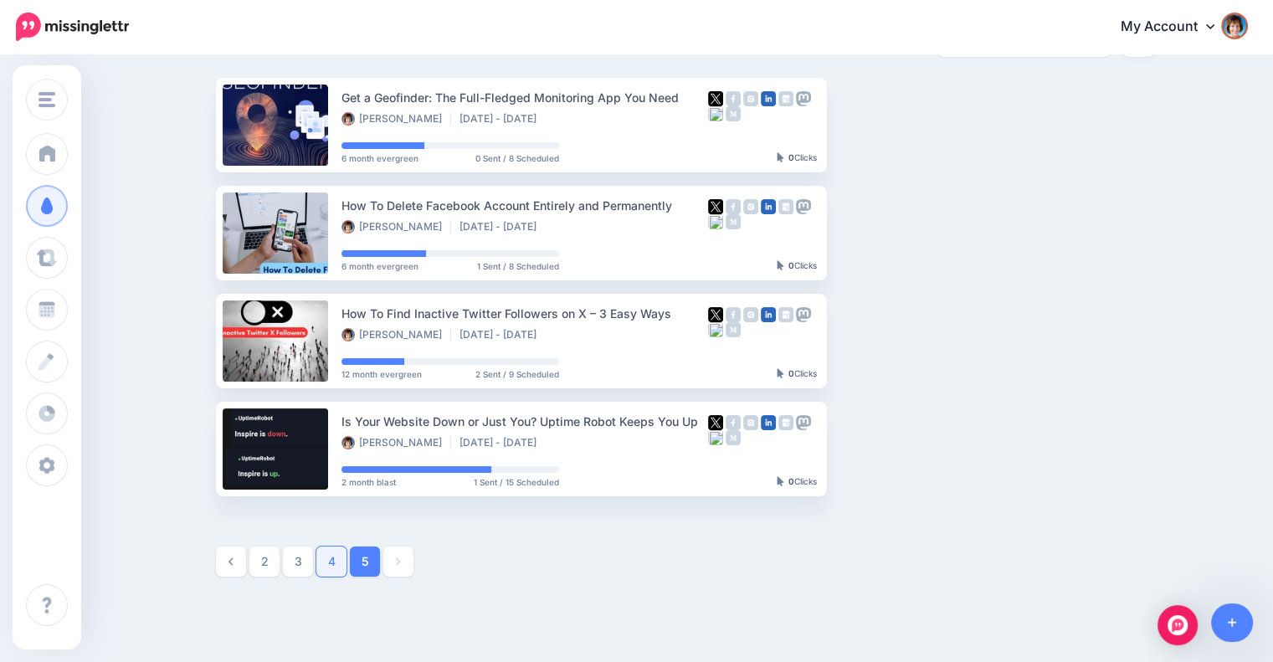
click at [334, 551] on link "4" at bounding box center [331, 562] width 30 height 30
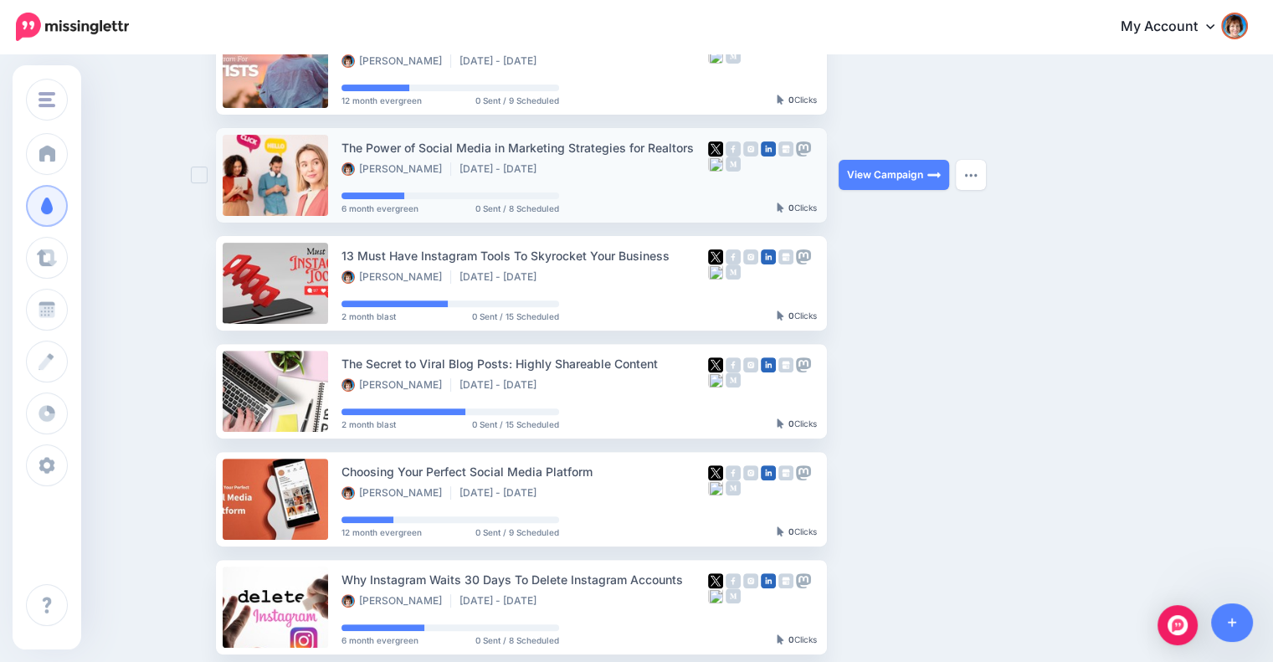
scroll to position [533, 0]
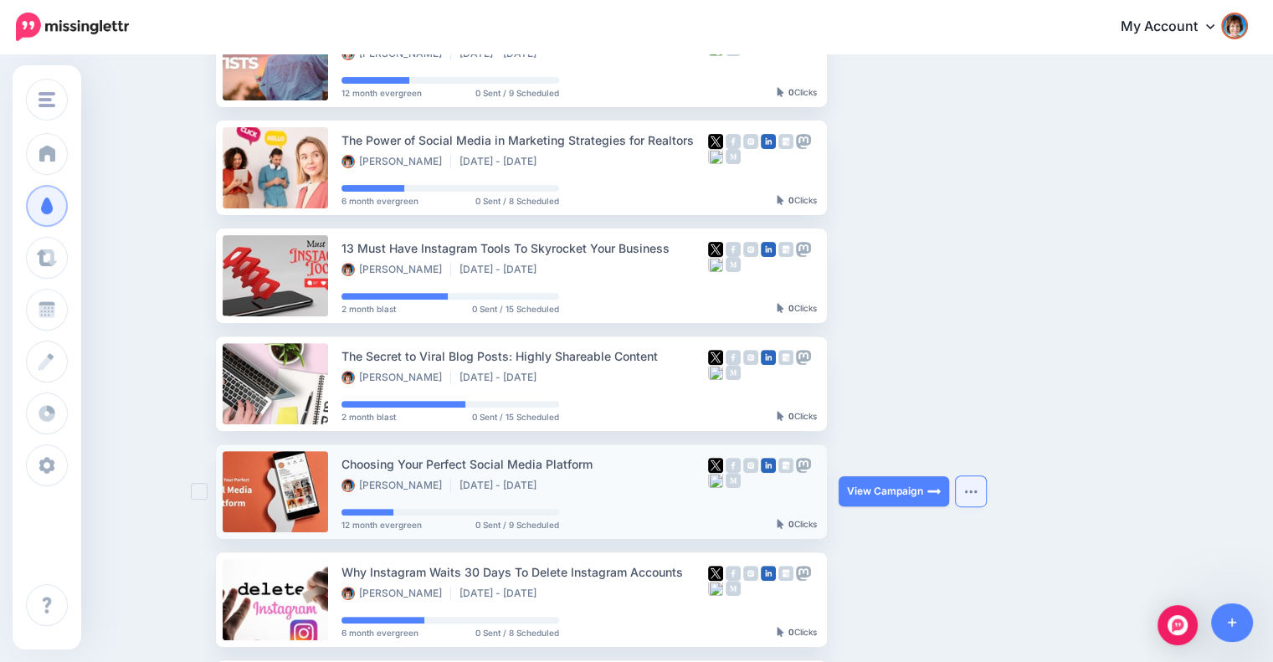
click at [977, 487] on button "button" at bounding box center [971, 491] width 30 height 30
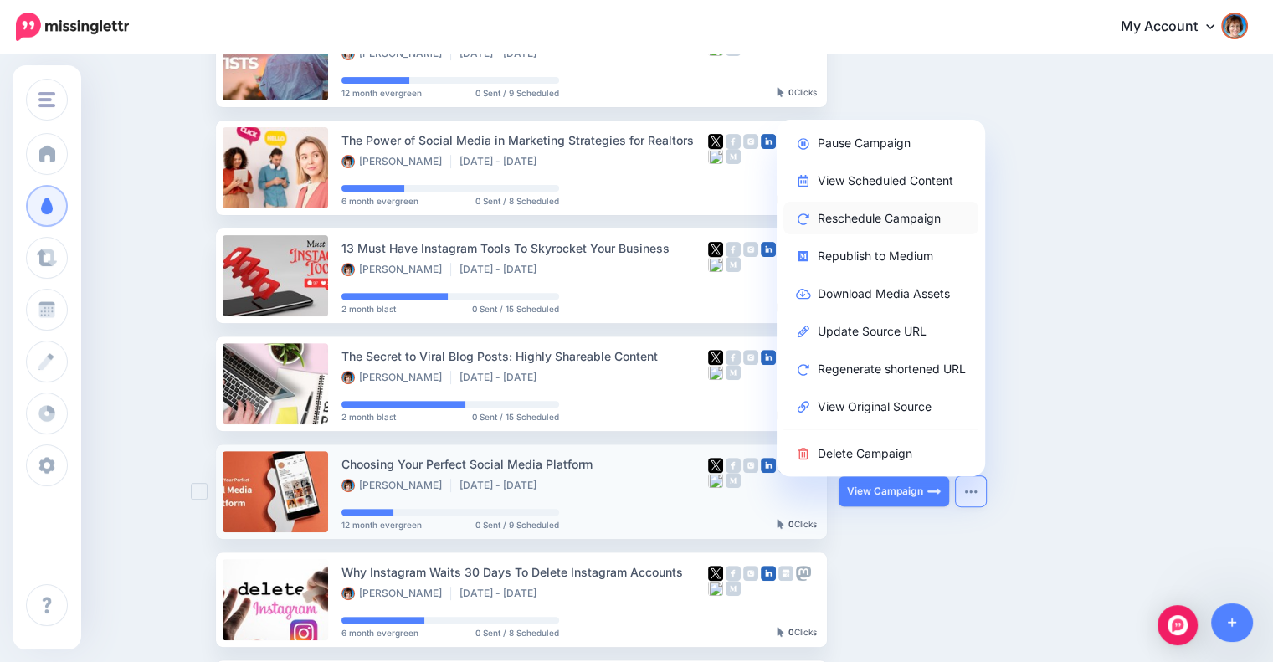
click at [901, 221] on link "Reschedule Campaign" at bounding box center [880, 218] width 195 height 33
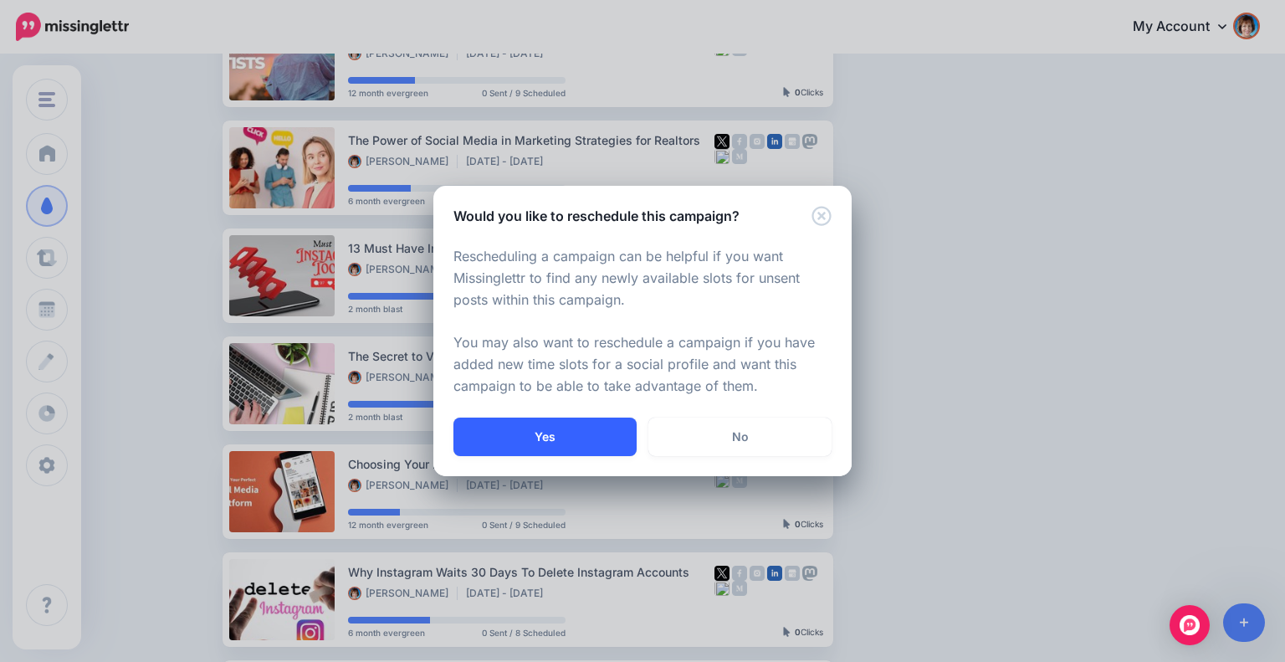
click at [584, 444] on button "Yes" at bounding box center [545, 437] width 183 height 38
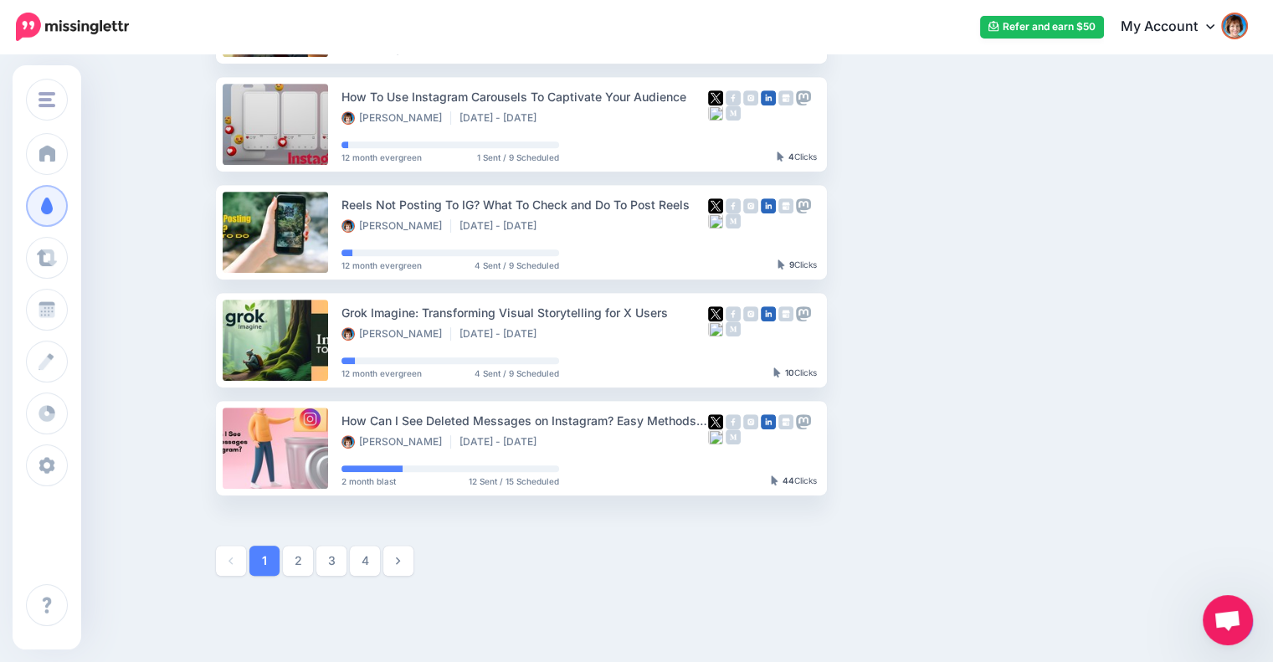
scroll to position [814, 0]
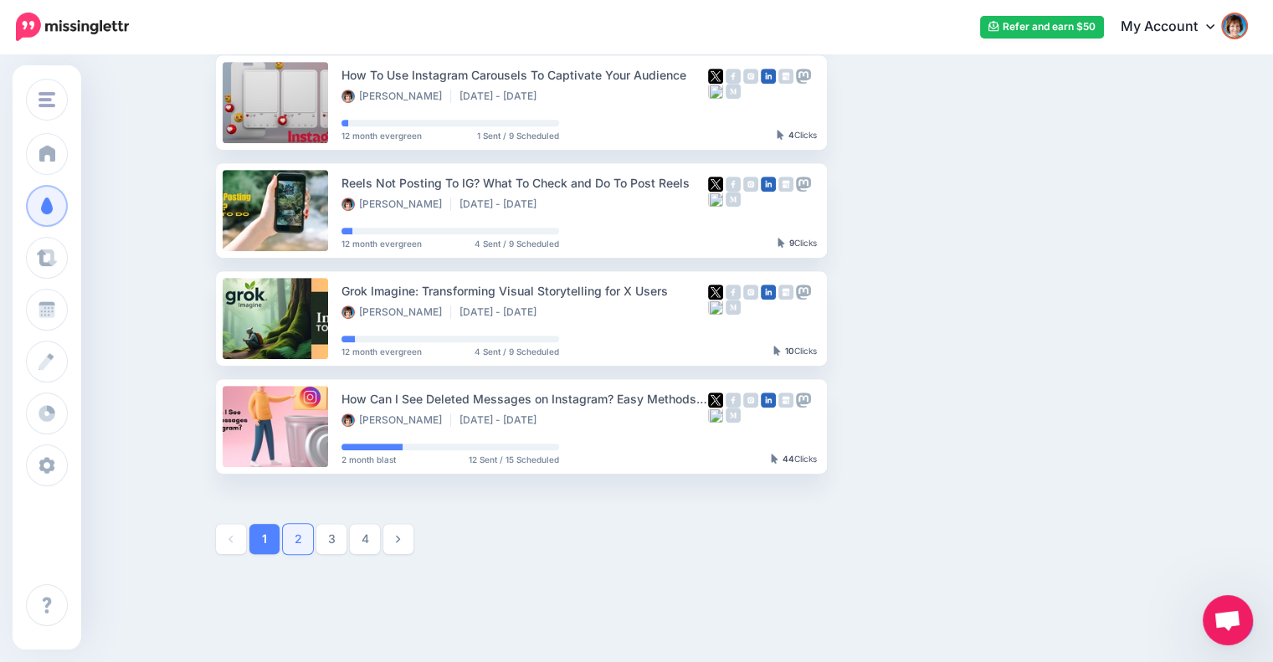
click at [302, 524] on link "2" at bounding box center [298, 539] width 30 height 30
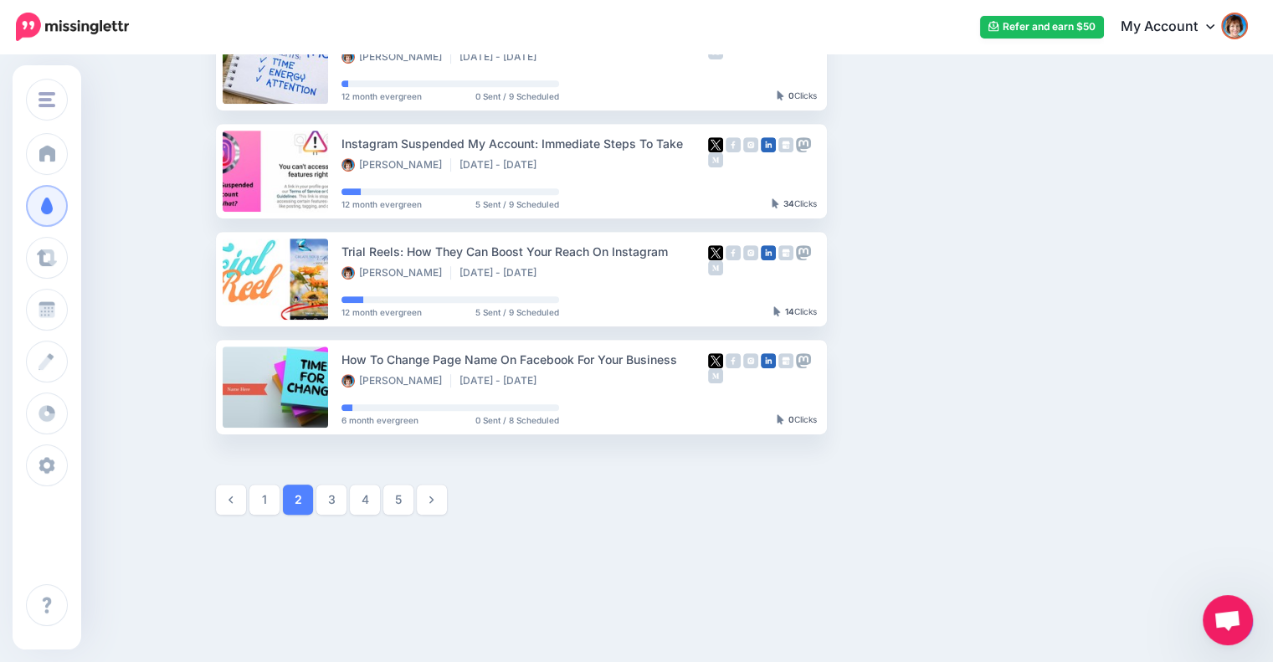
scroll to position [860, 0]
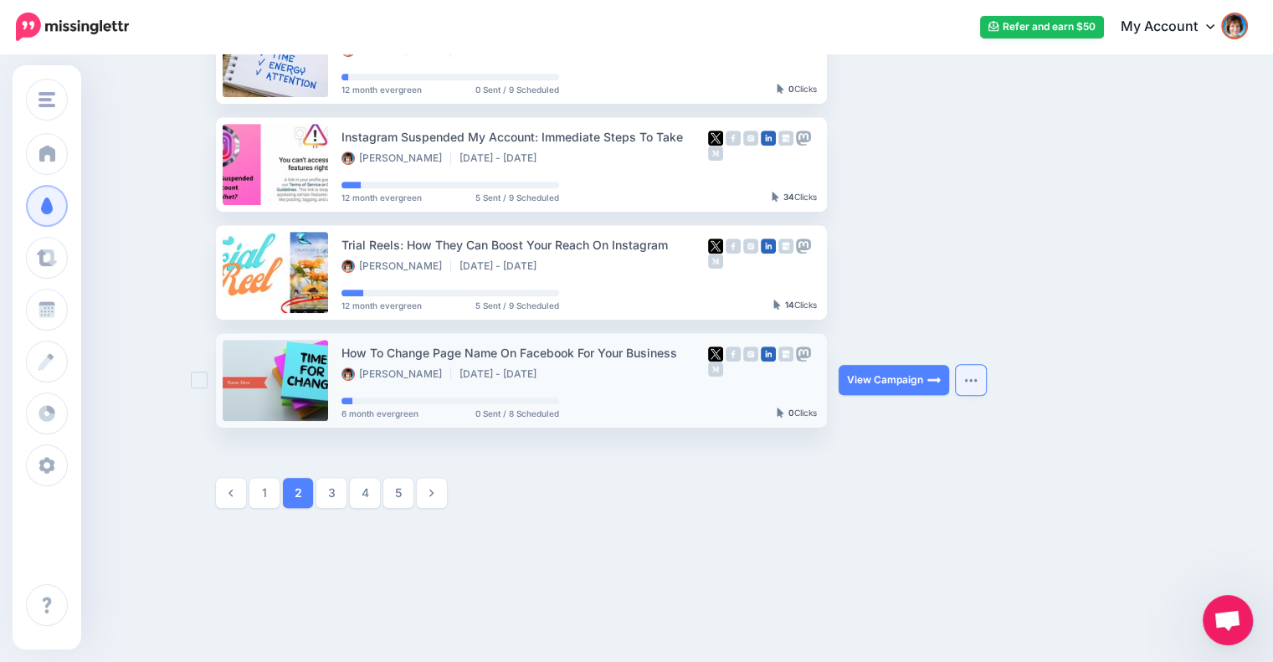
click at [978, 381] on img "button" at bounding box center [970, 379] width 13 height 5
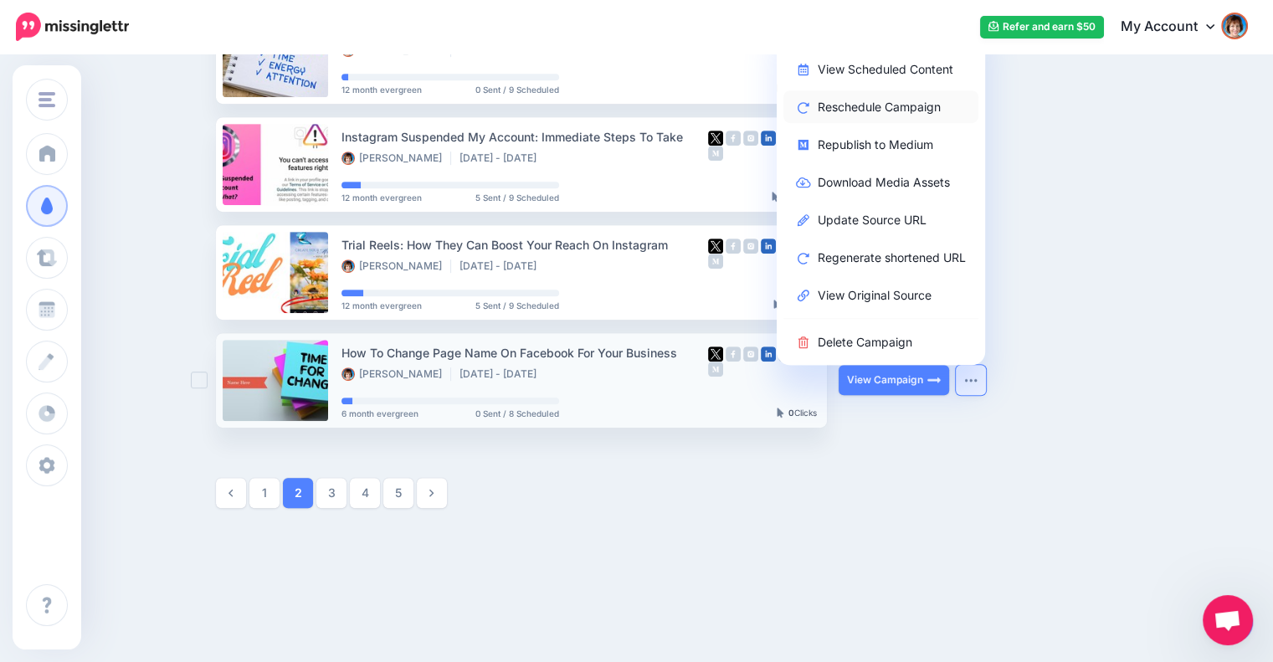
click at [872, 100] on link "Reschedule Campaign" at bounding box center [880, 106] width 195 height 33
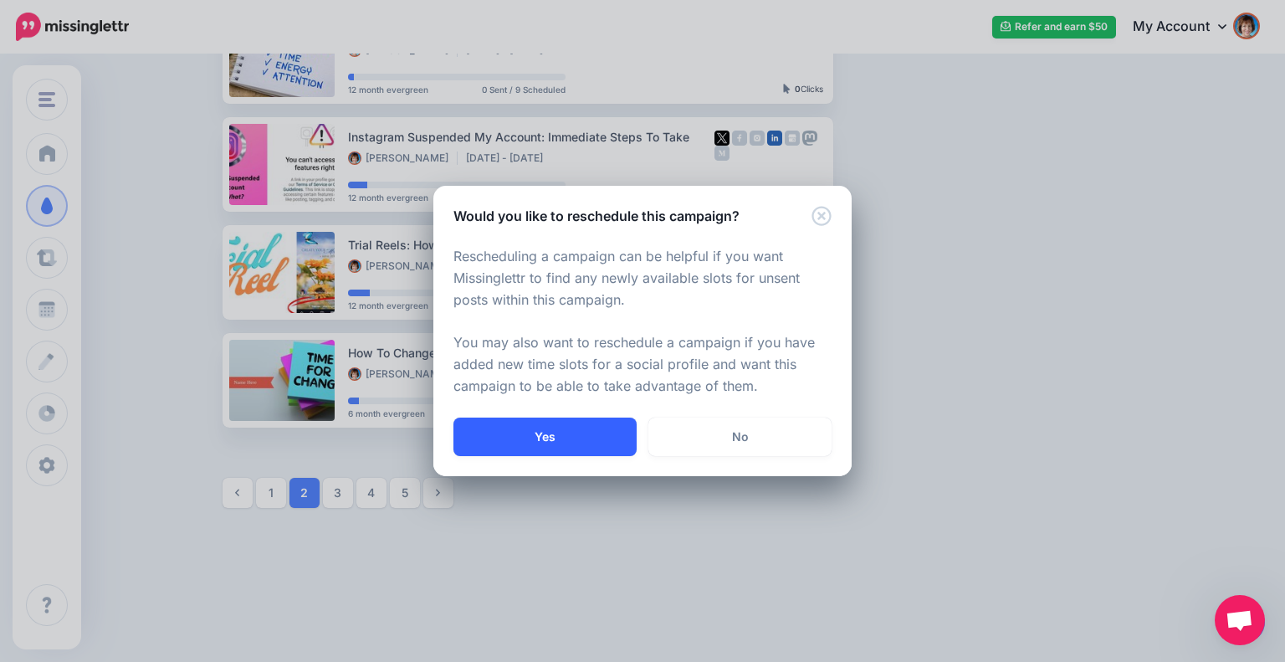
click at [495, 434] on button "Yes" at bounding box center [545, 437] width 183 height 38
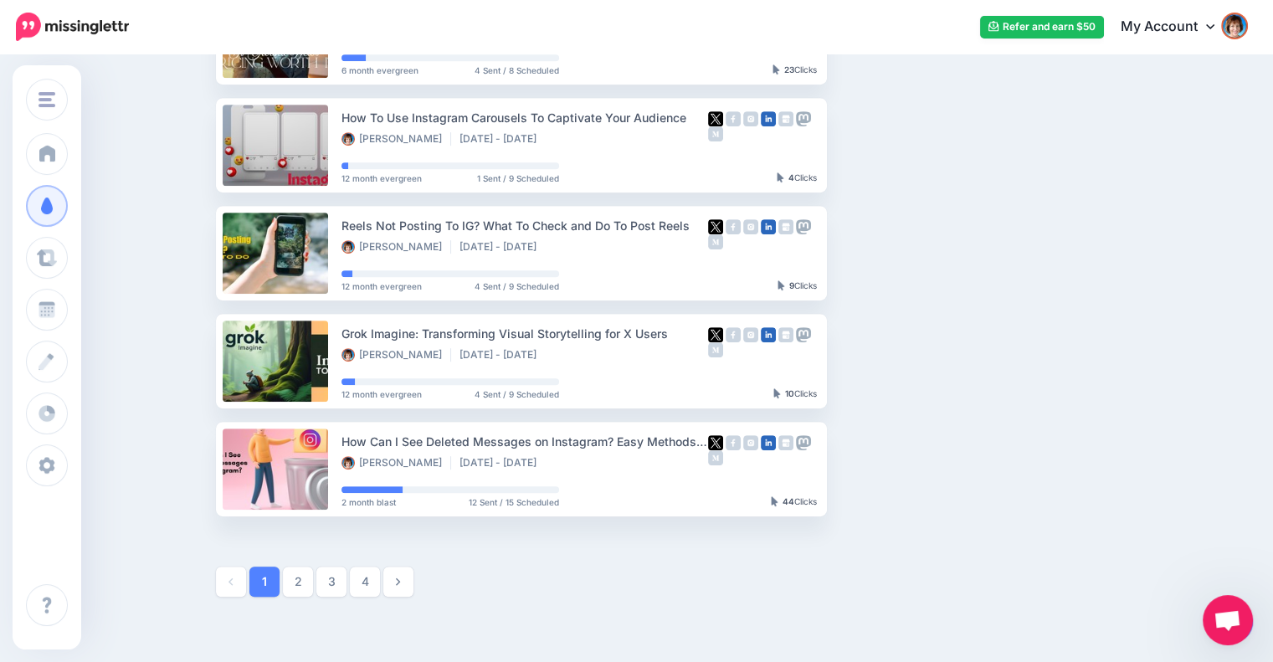
scroll to position [874, 0]
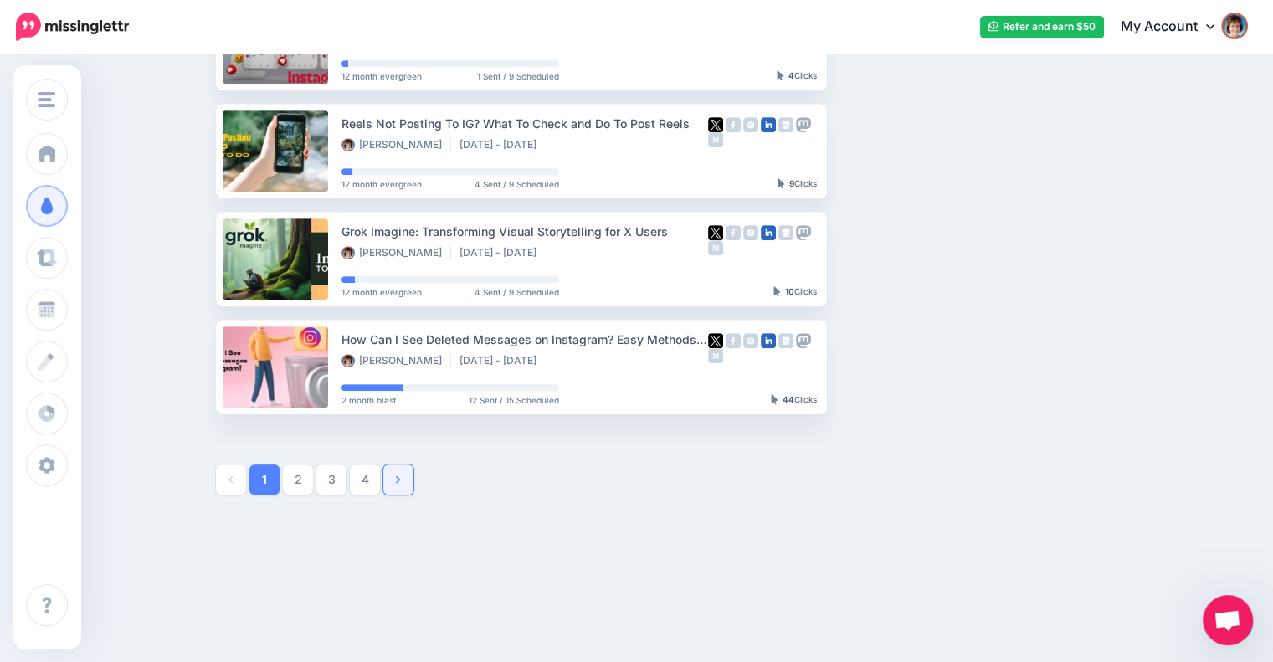
click at [395, 470] on link at bounding box center [398, 479] width 30 height 30
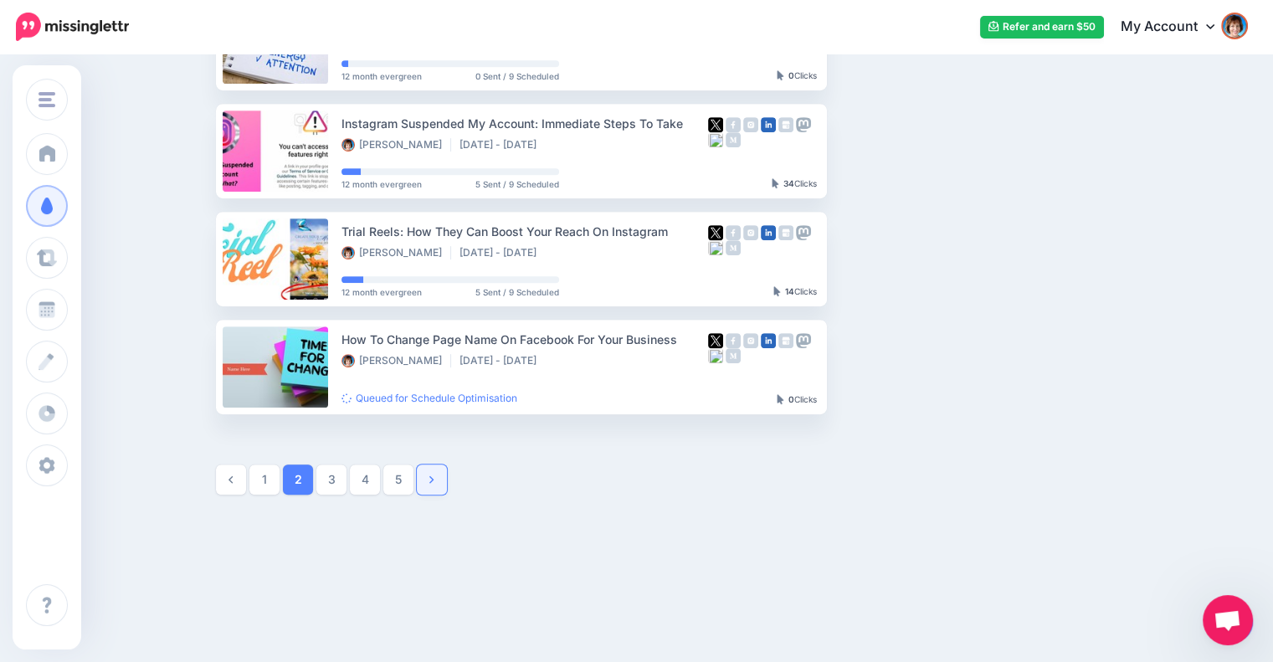
click at [436, 465] on link at bounding box center [432, 479] width 30 height 30
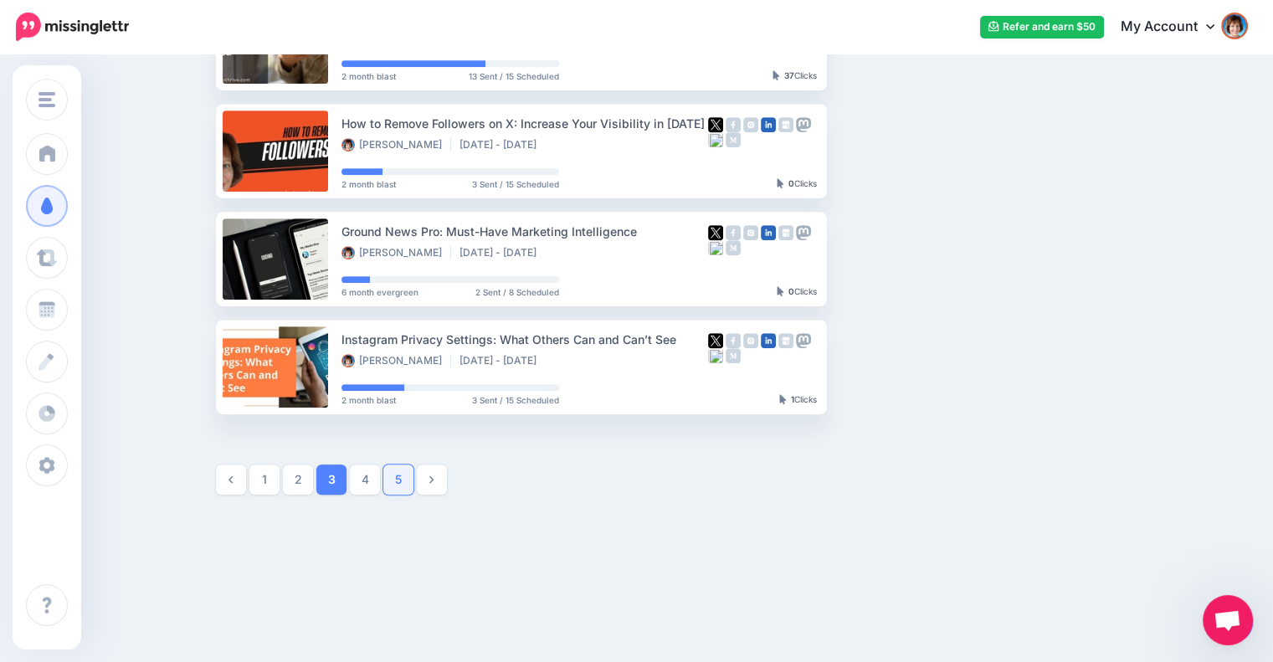
click at [392, 477] on link "5" at bounding box center [398, 479] width 30 height 30
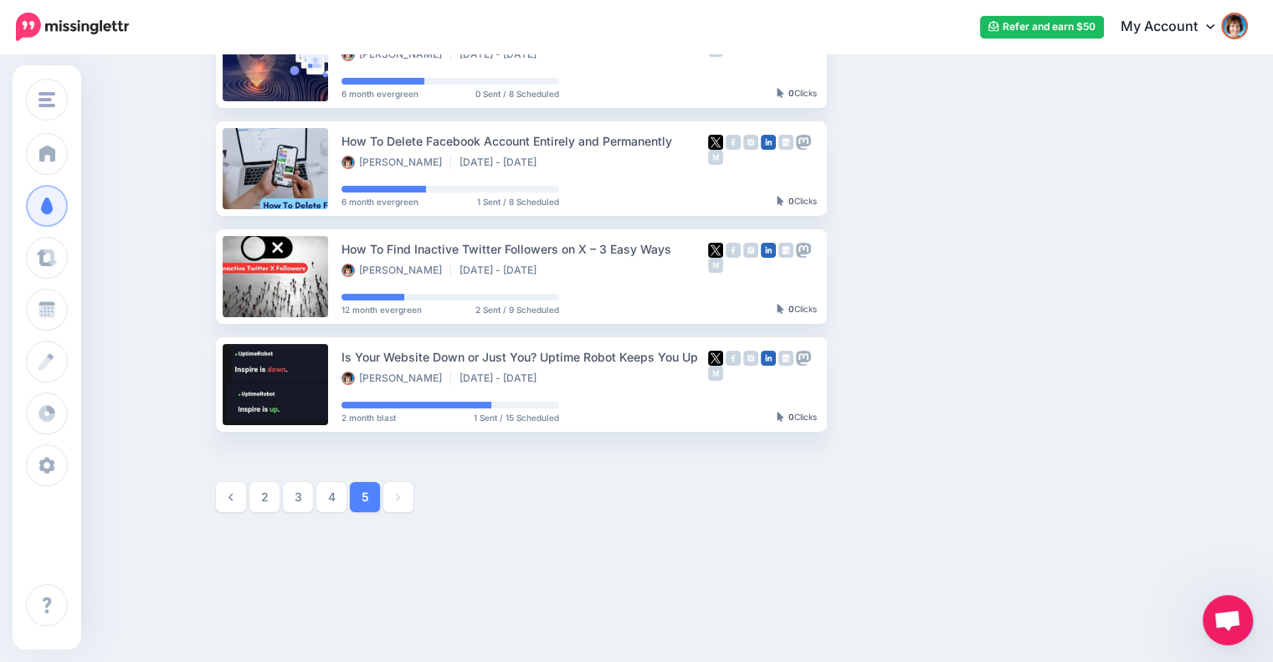
scroll to position [226, 0]
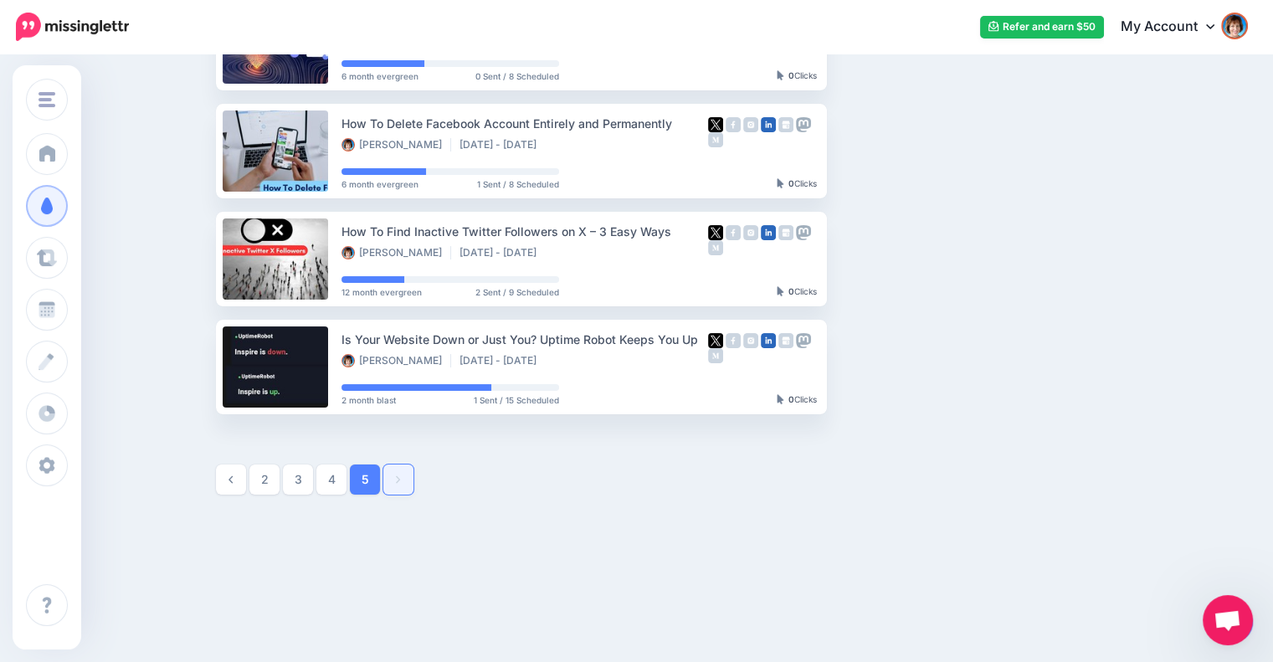
click at [400, 479] on icon at bounding box center [398, 480] width 4 height 12
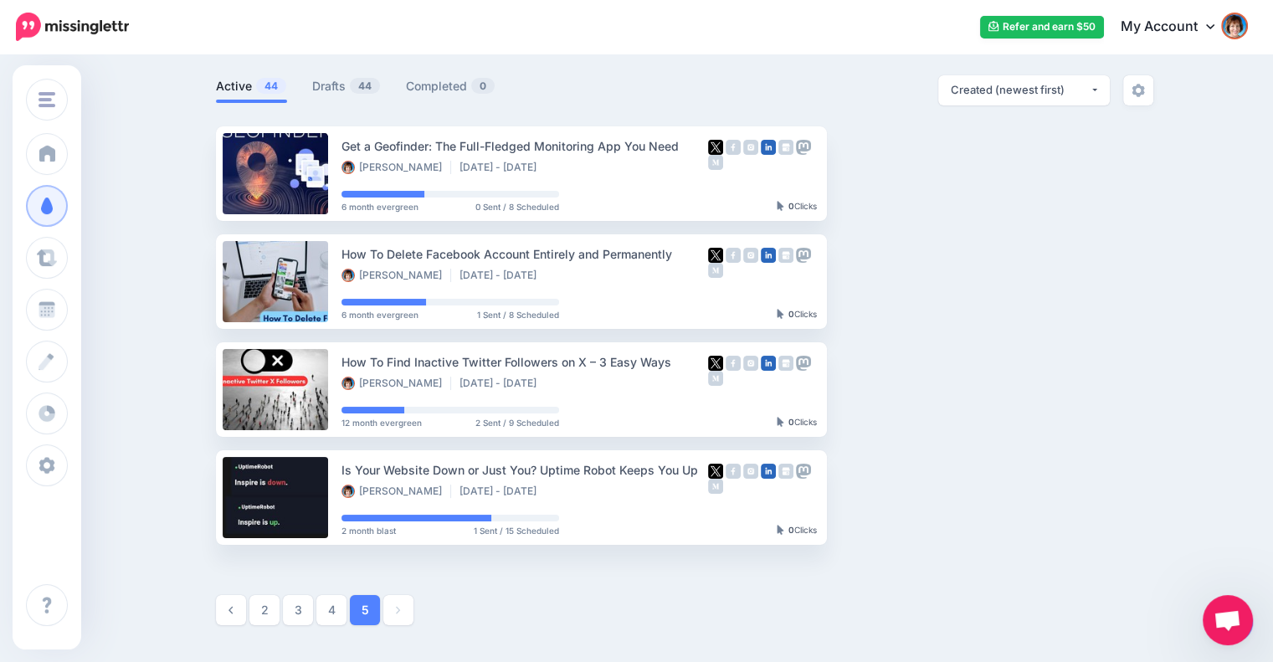
scroll to position [97, 0]
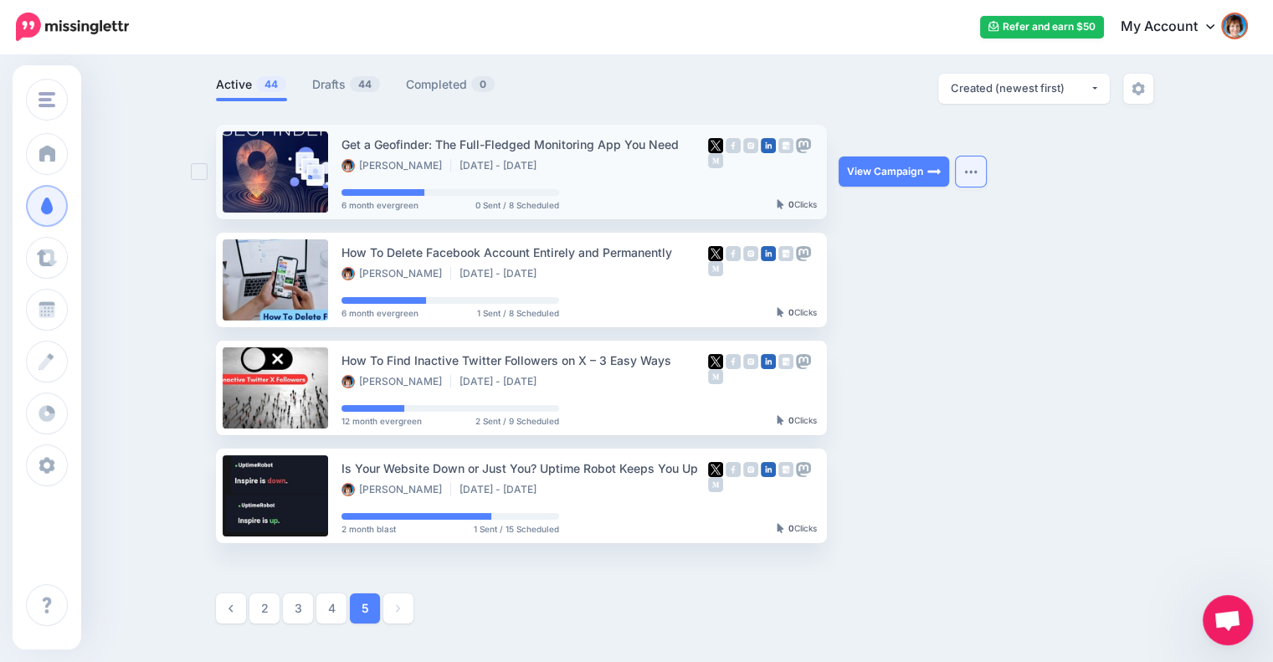
click at [972, 174] on button "button" at bounding box center [971, 172] width 30 height 30
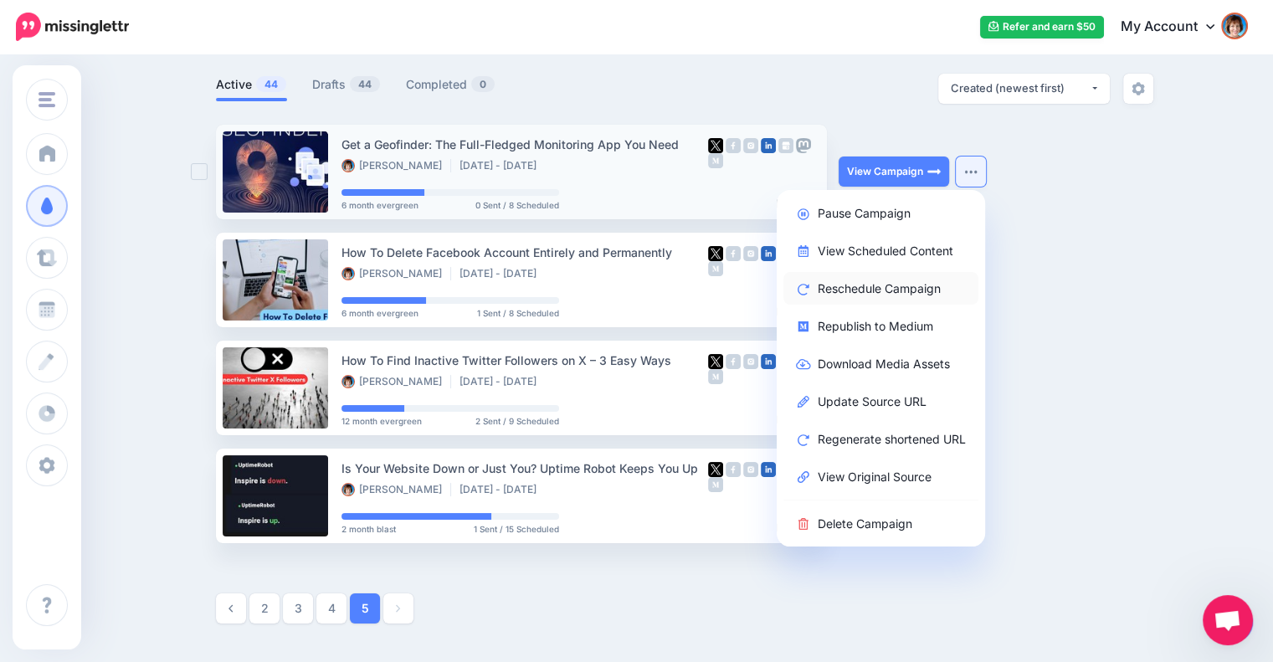
click at [904, 280] on link "Reschedule Campaign" at bounding box center [880, 288] width 195 height 33
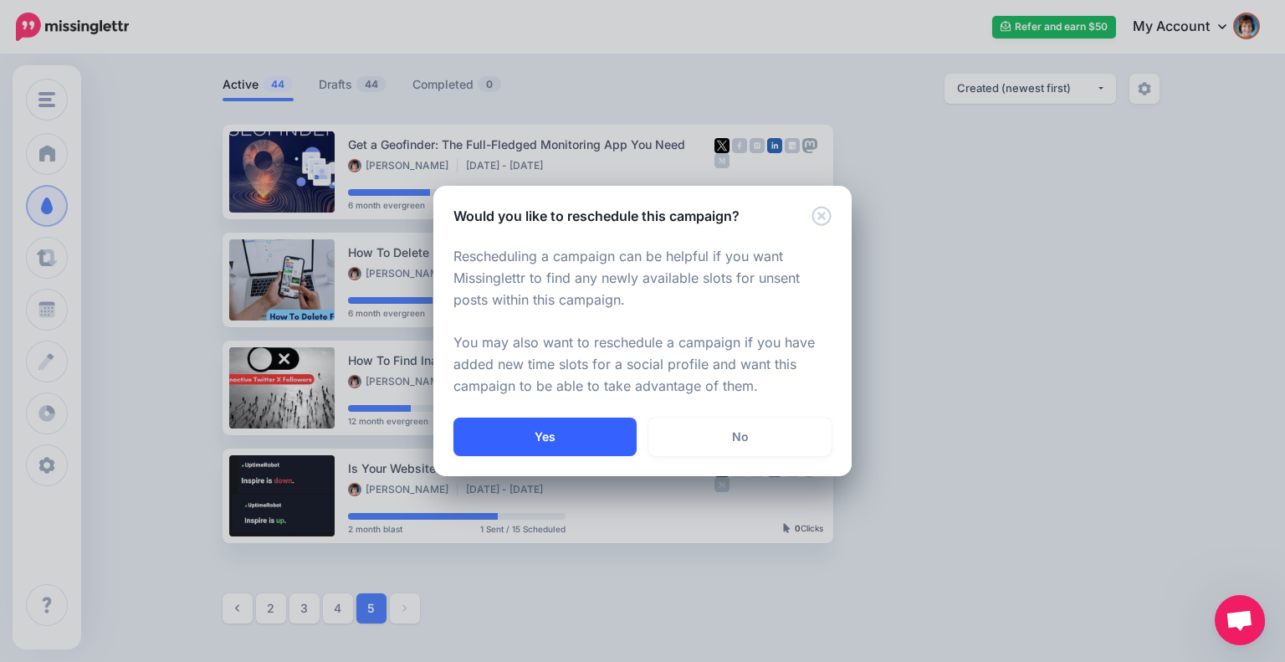
click at [591, 428] on button "Yes" at bounding box center [545, 437] width 183 height 38
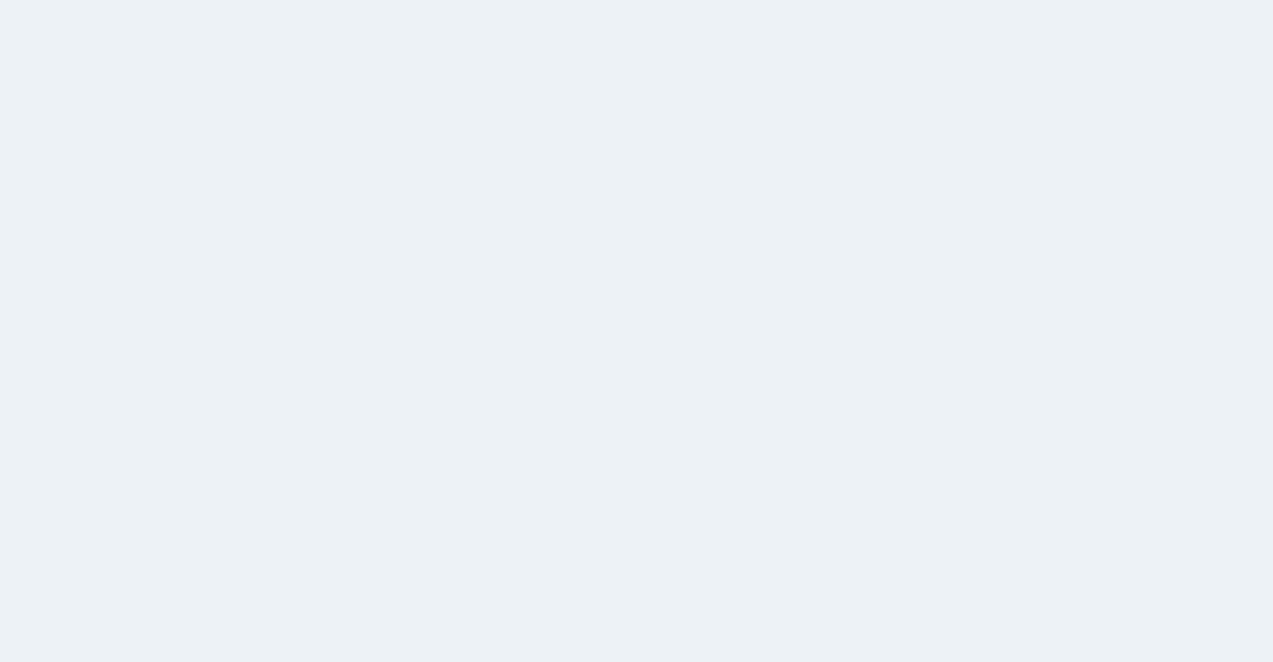
scroll to position [100, 0]
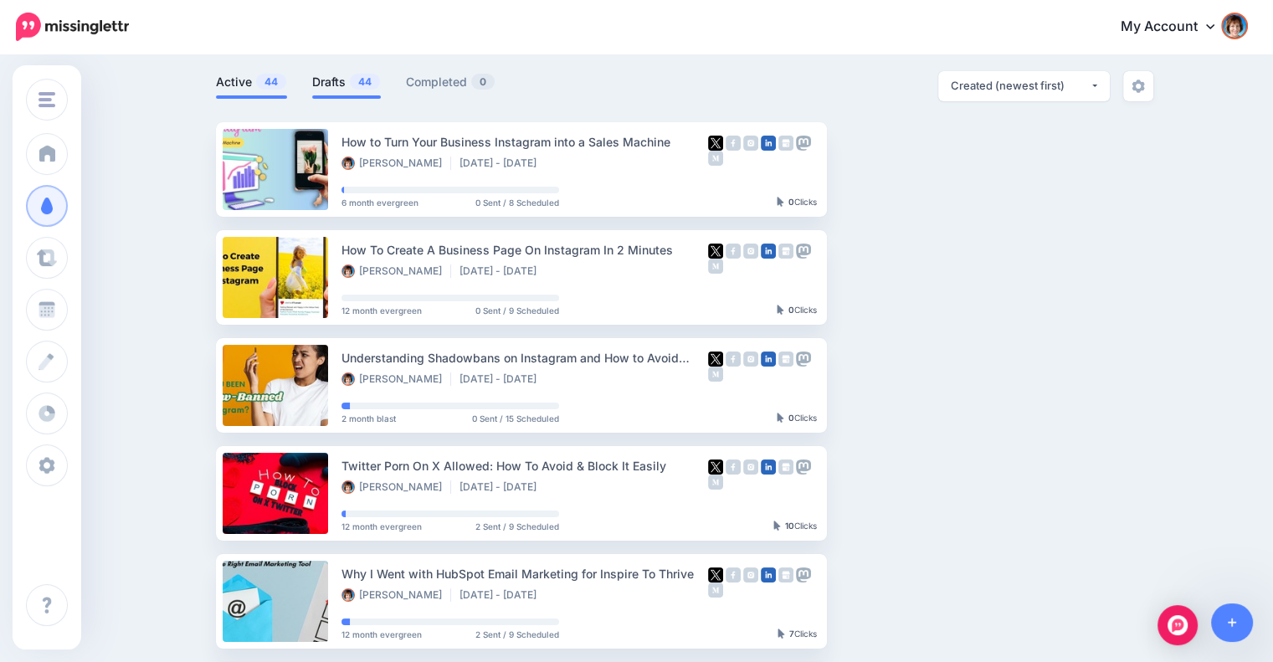
click at [325, 80] on link "Drafts 44" at bounding box center [346, 82] width 69 height 20
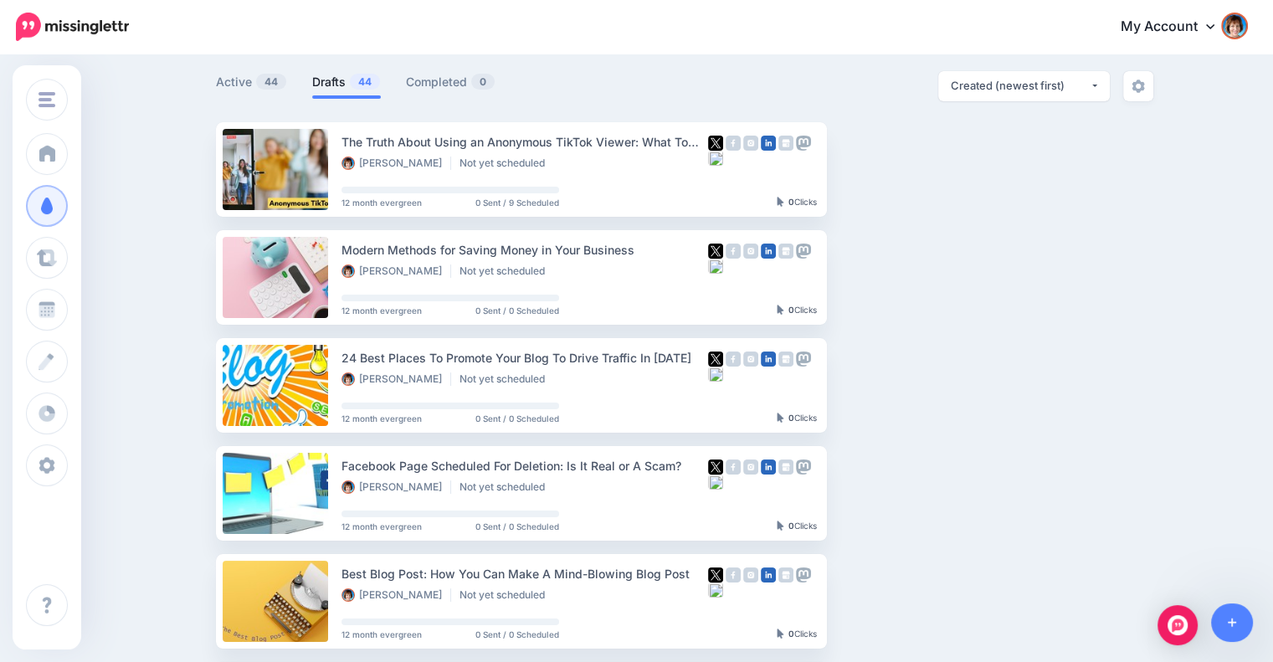
scroll to position [0, 0]
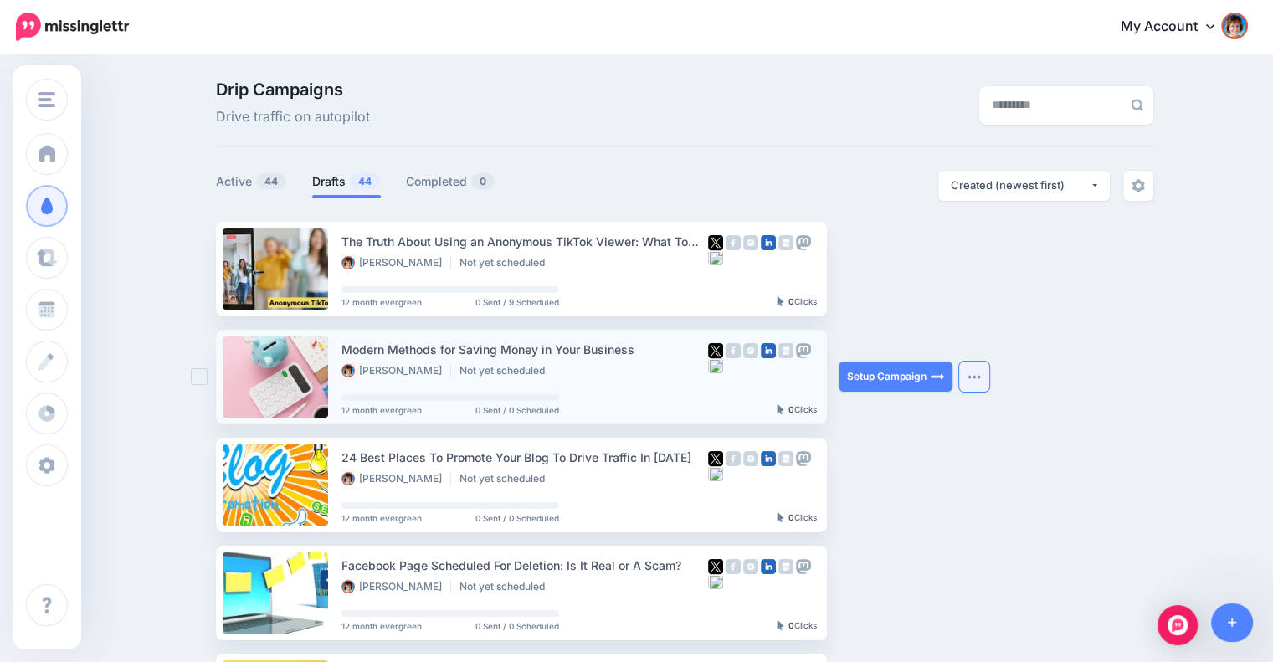
click at [973, 368] on button "button" at bounding box center [974, 377] width 30 height 30
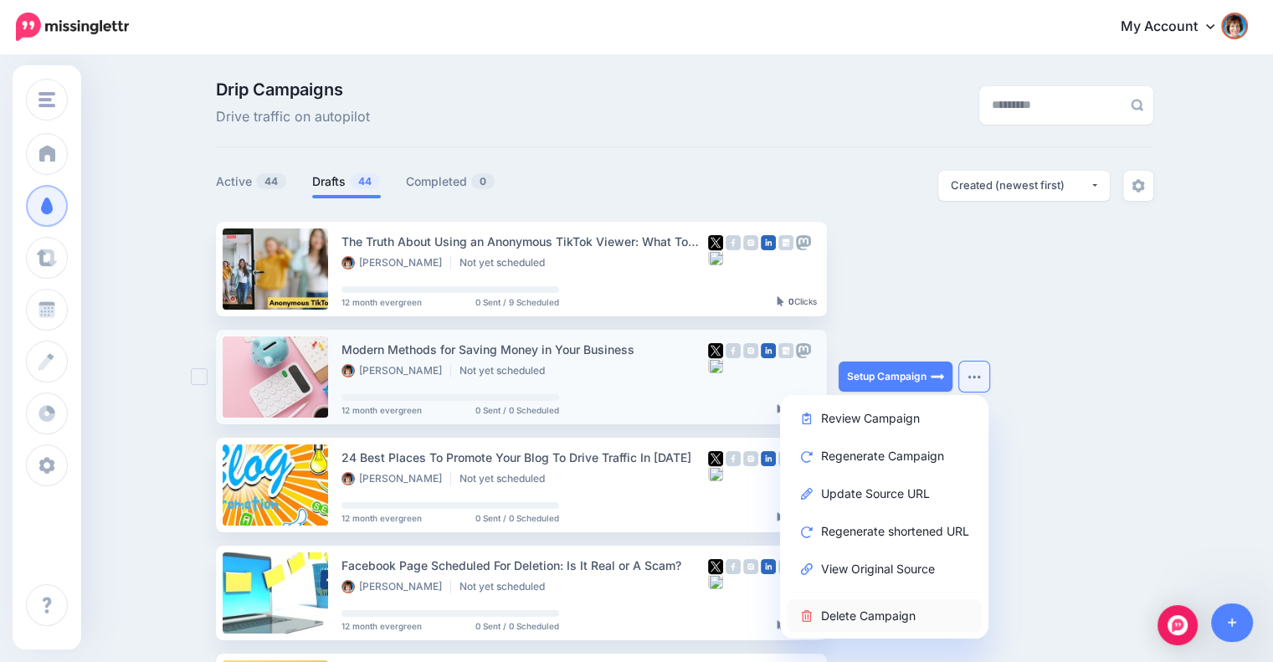
click at [840, 616] on link "Delete Campaign" at bounding box center [884, 615] width 195 height 33
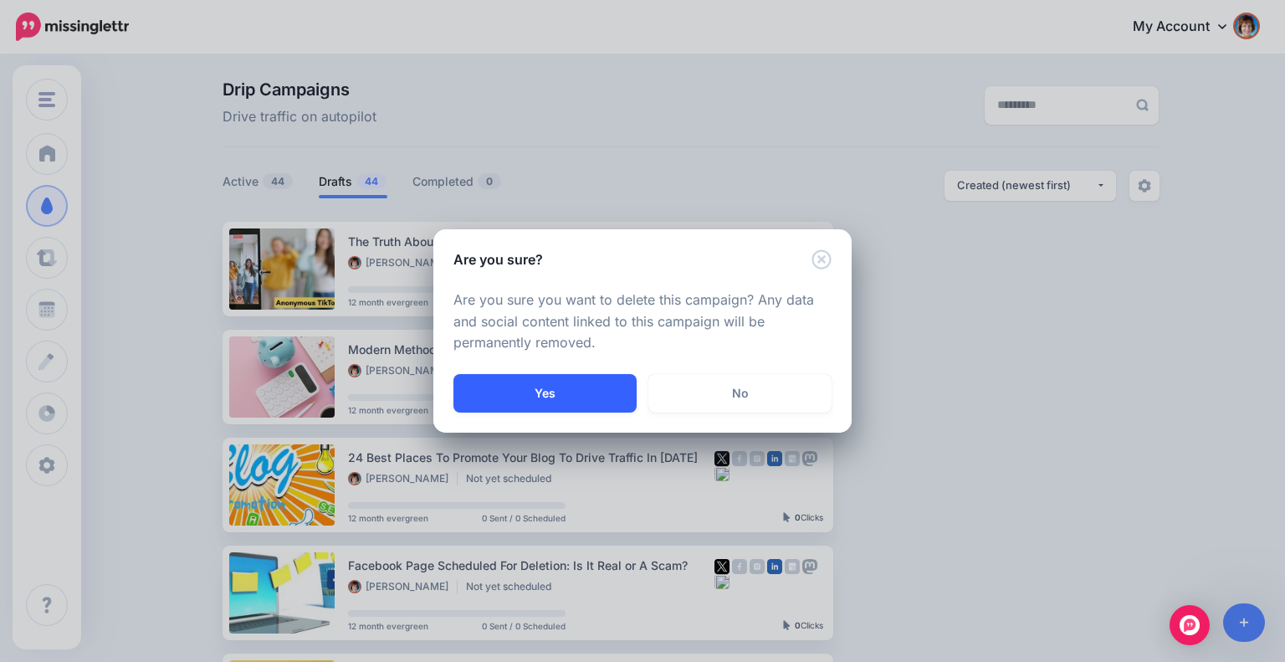
click at [599, 394] on button "Yes" at bounding box center [545, 393] width 183 height 38
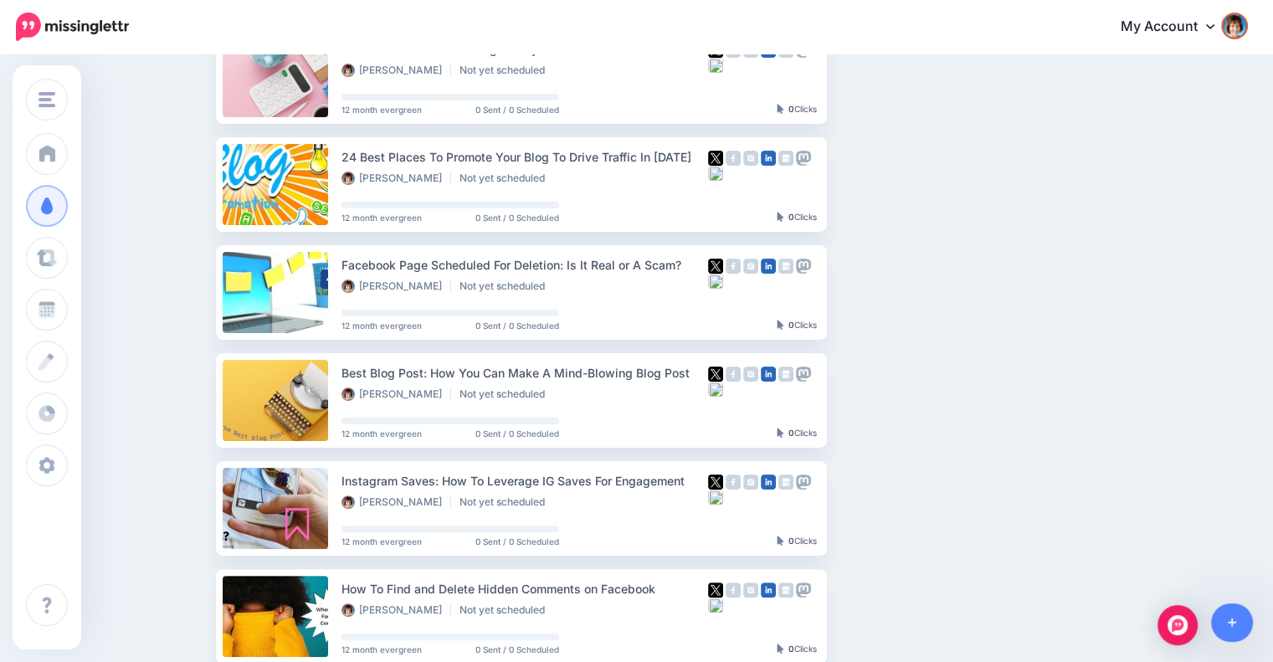
scroll to position [301, 0]
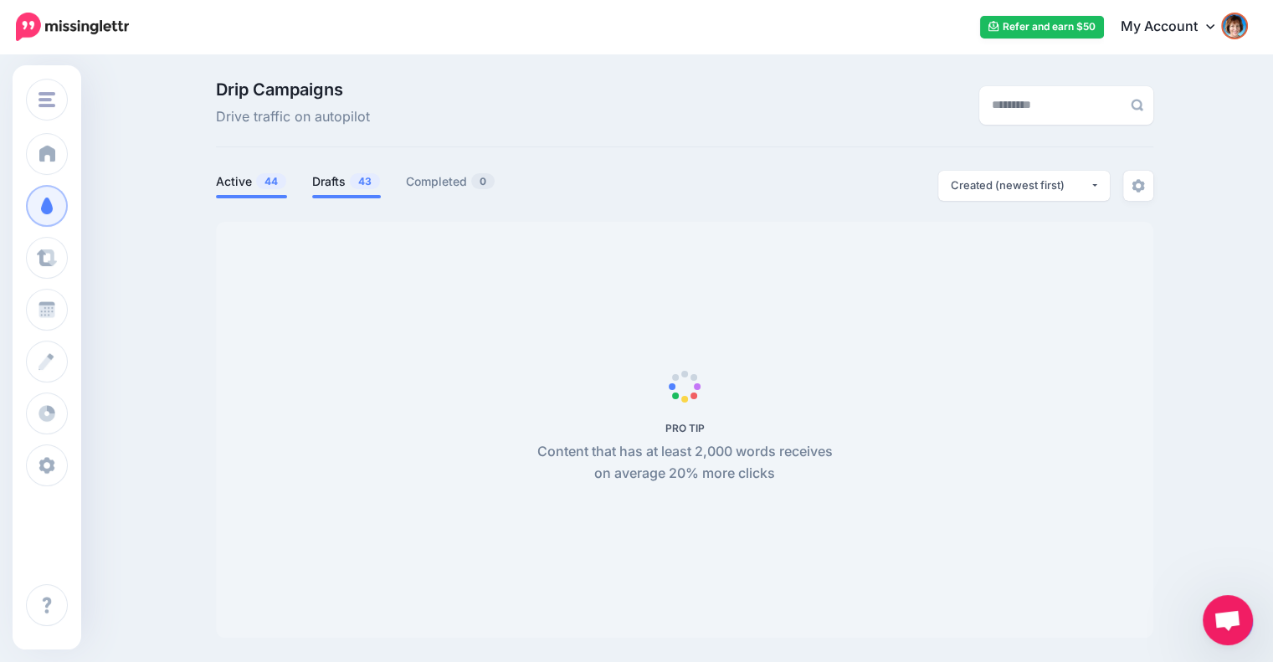
click at [344, 175] on link "Drafts 43" at bounding box center [346, 182] width 69 height 20
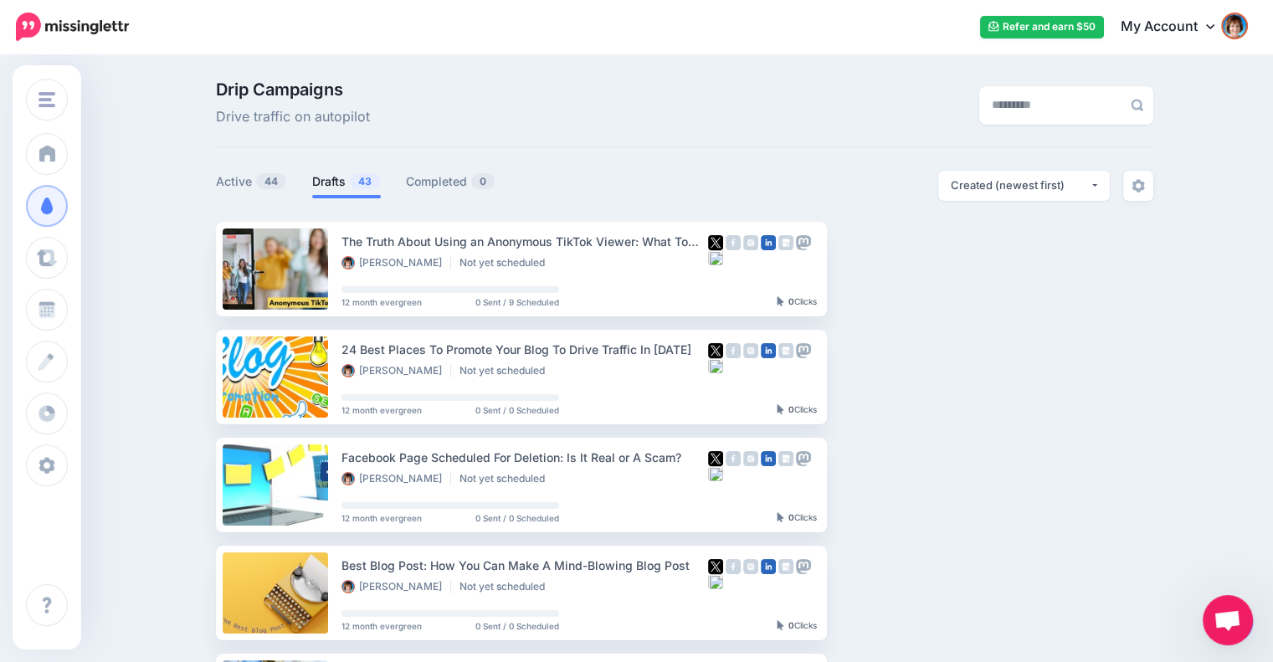
scroll to position [279, 0]
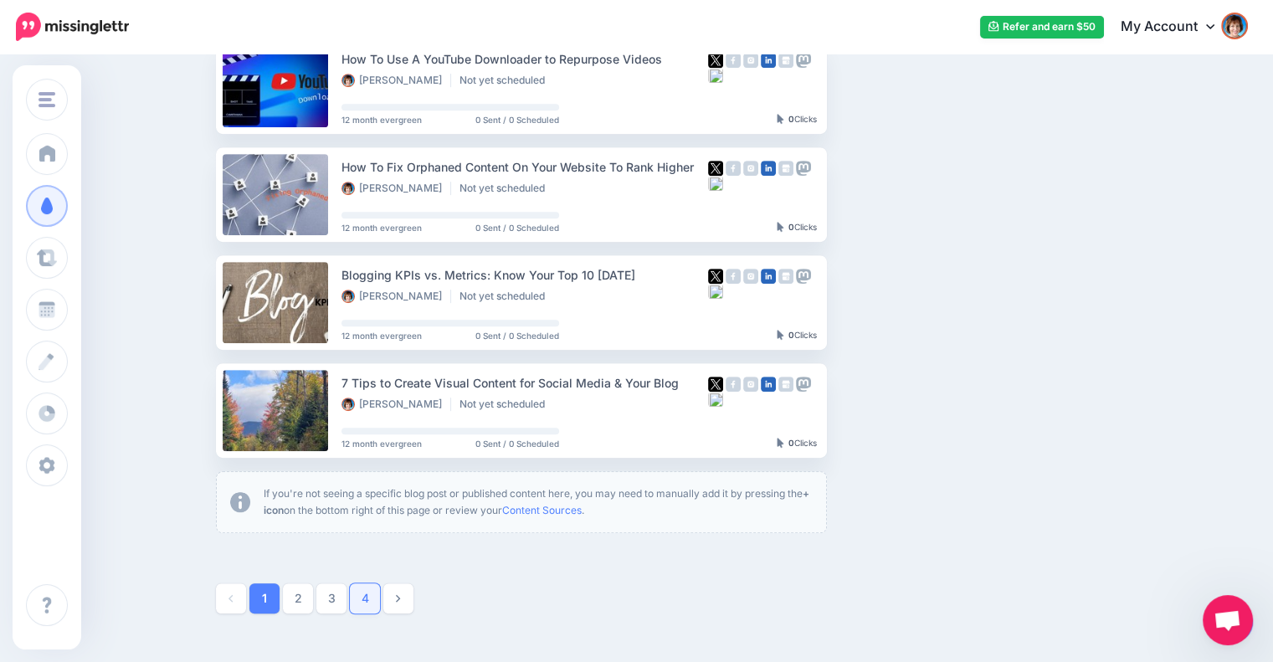
click at [380, 600] on link "4" at bounding box center [365, 598] width 30 height 30
